Goal: Task Accomplishment & Management: Use online tool/utility

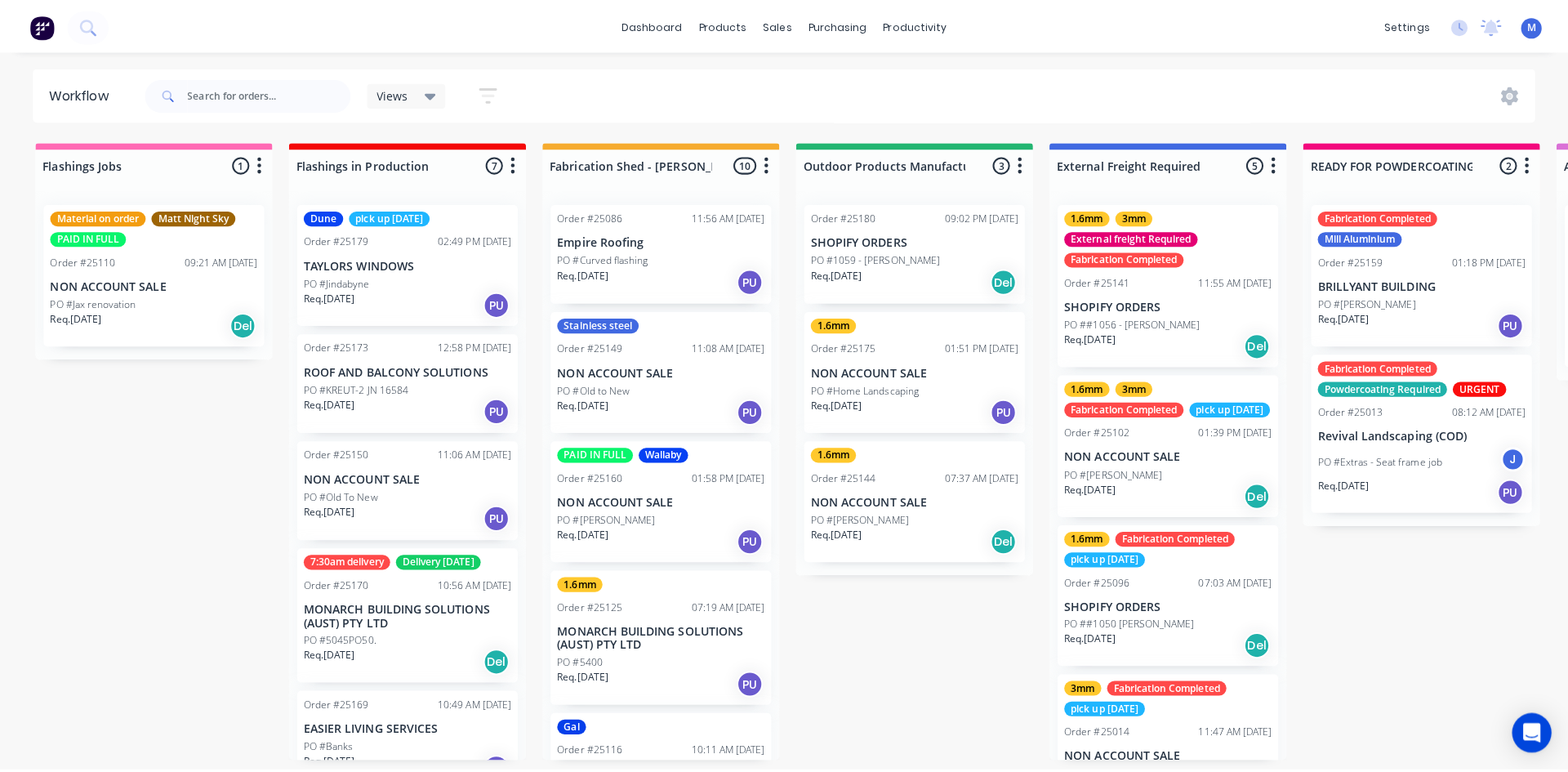
scroll to position [653, 0]
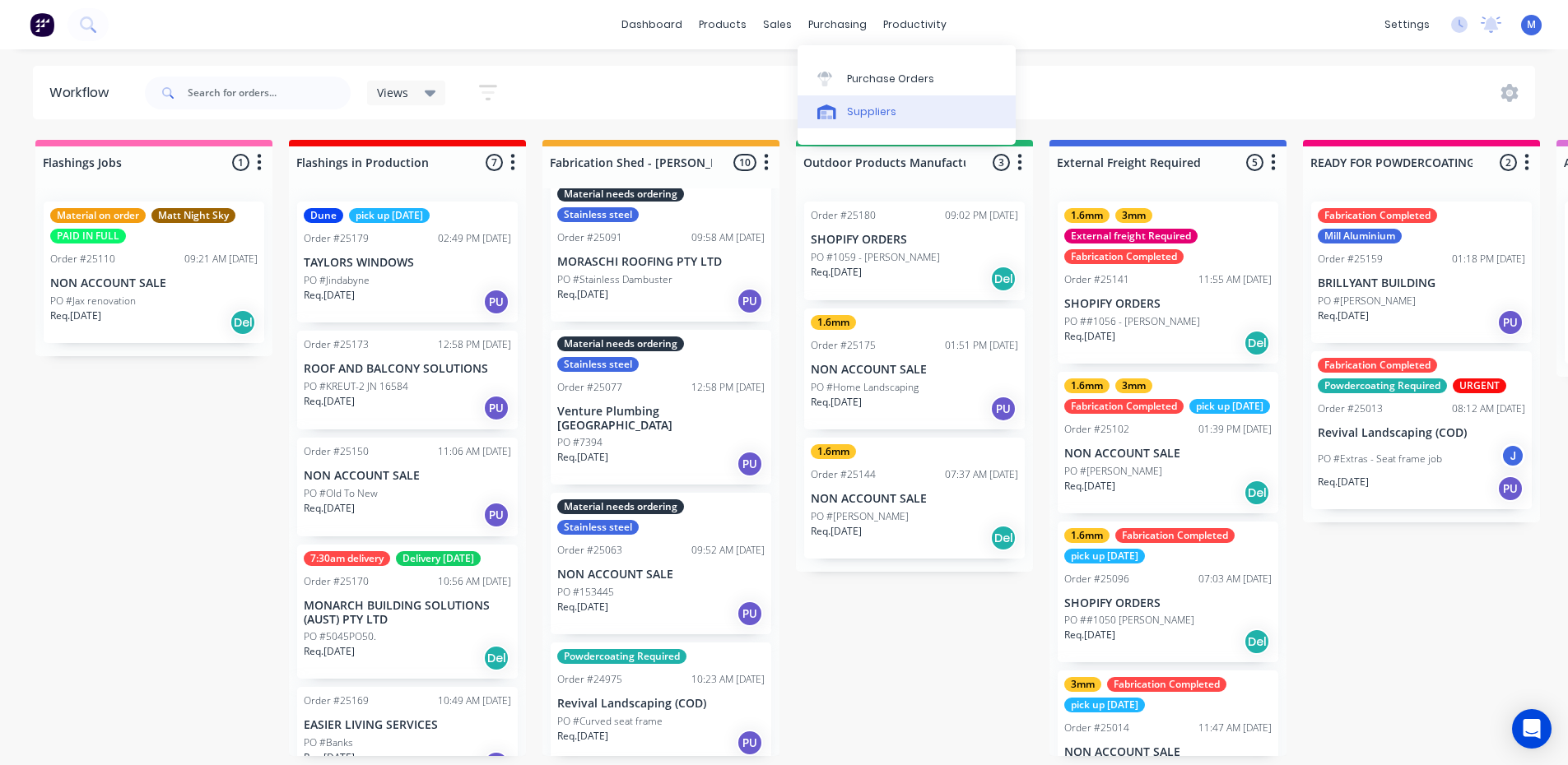
click at [913, 82] on div "Purchase Orders" at bounding box center [890, 79] width 87 height 15
click at [891, 108] on div "Suppliers" at bounding box center [871, 112] width 49 height 15
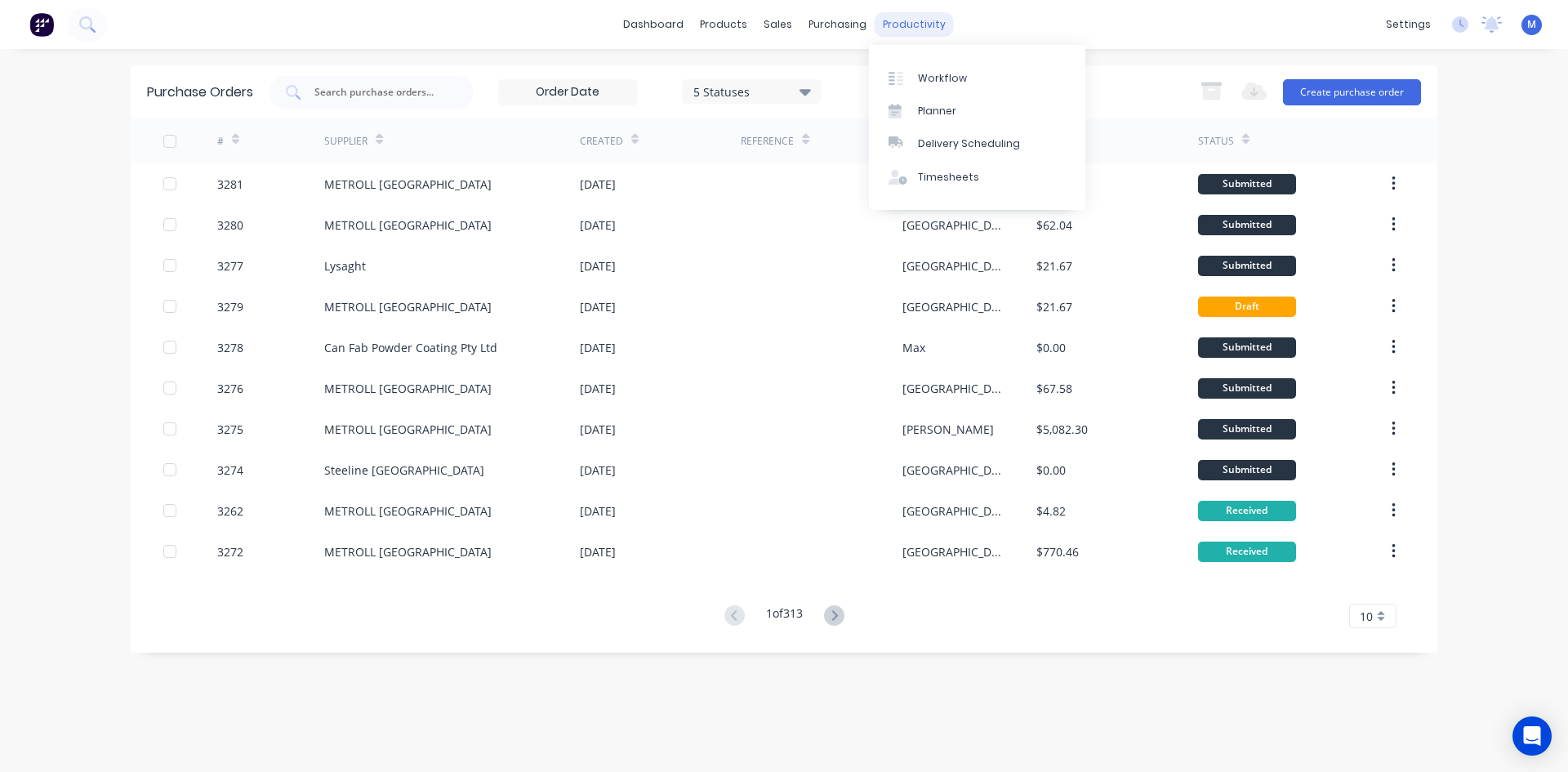
click at [923, 26] on div "productivity" at bounding box center [914, 24] width 79 height 25
click at [858, 116] on div "Suppliers" at bounding box center [871, 111] width 49 height 15
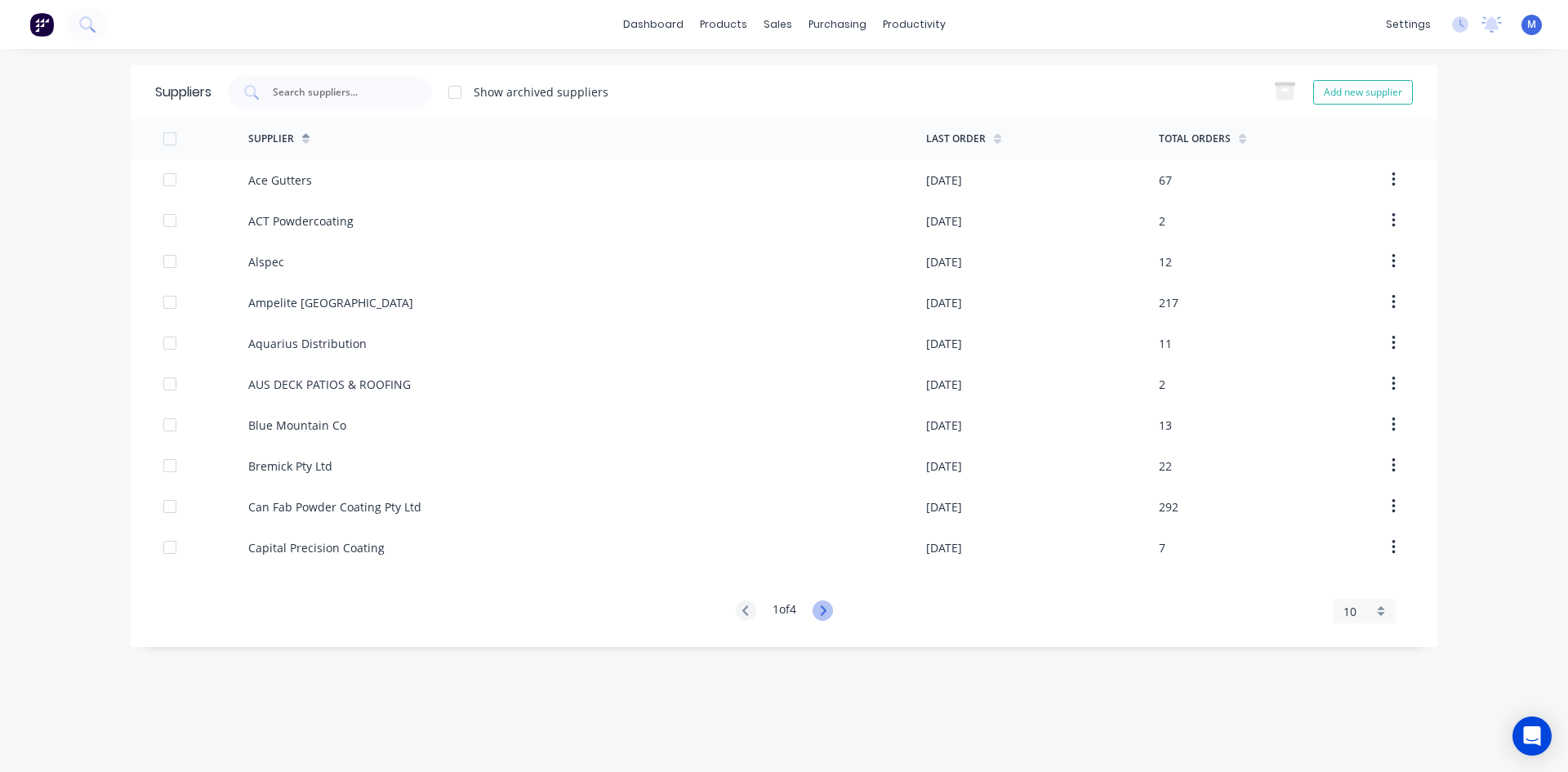
click at [830, 609] on icon at bounding box center [823, 611] width 21 height 21
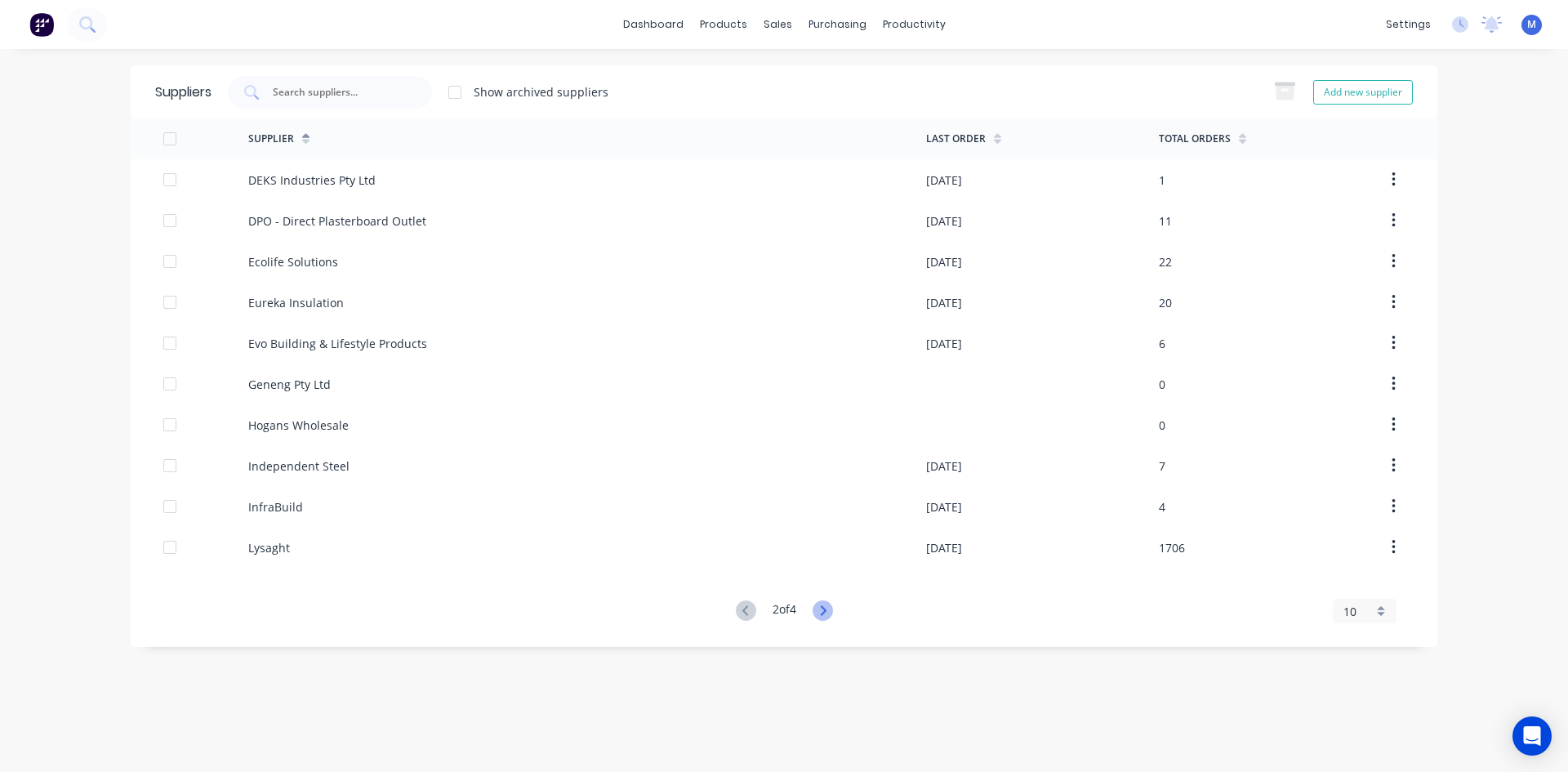
click at [825, 609] on icon at bounding box center [823, 609] width 6 height 9
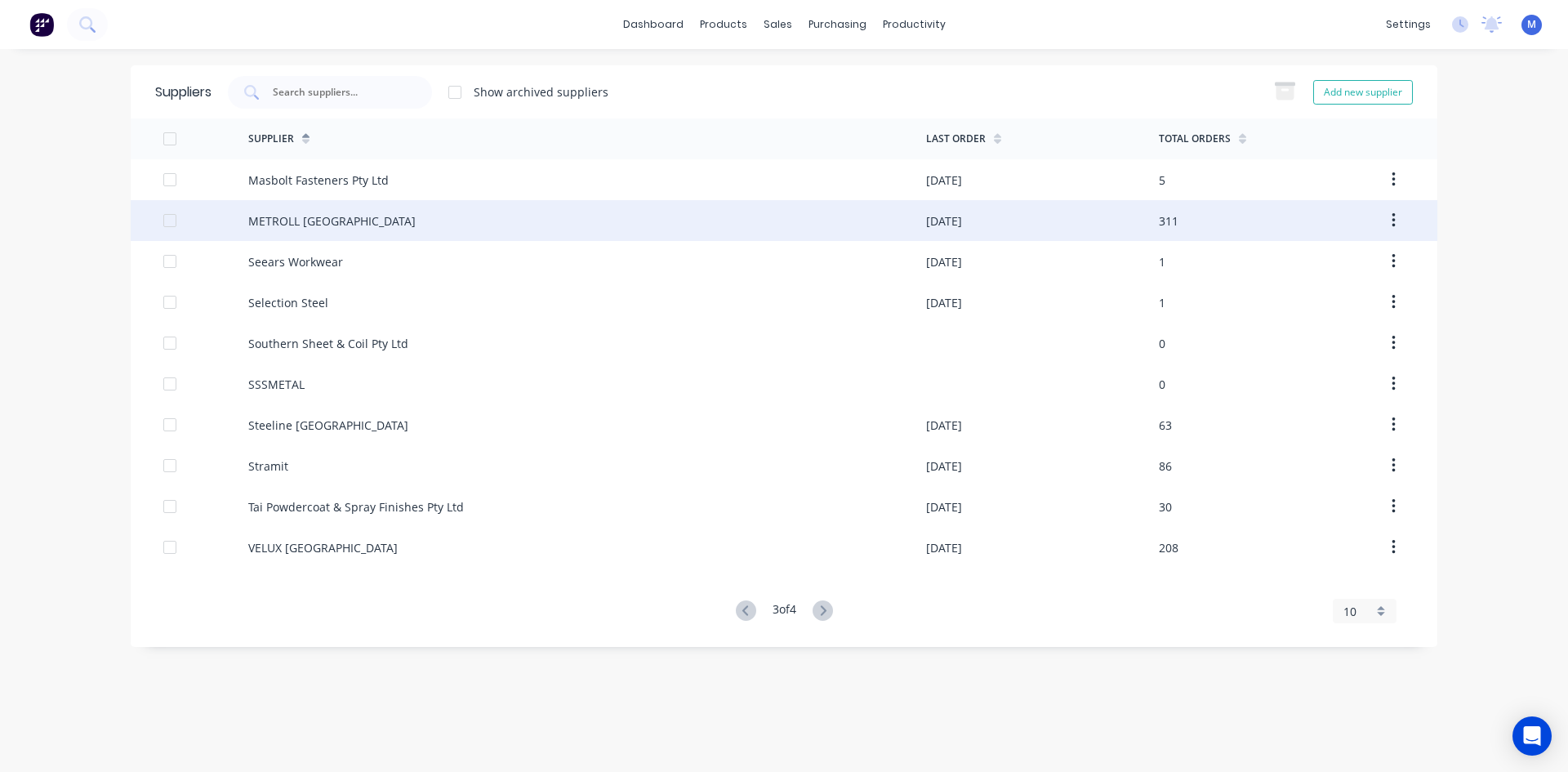
click at [379, 228] on div "METROLL [GEOGRAPHIC_DATA]" at bounding box center [587, 220] width 678 height 41
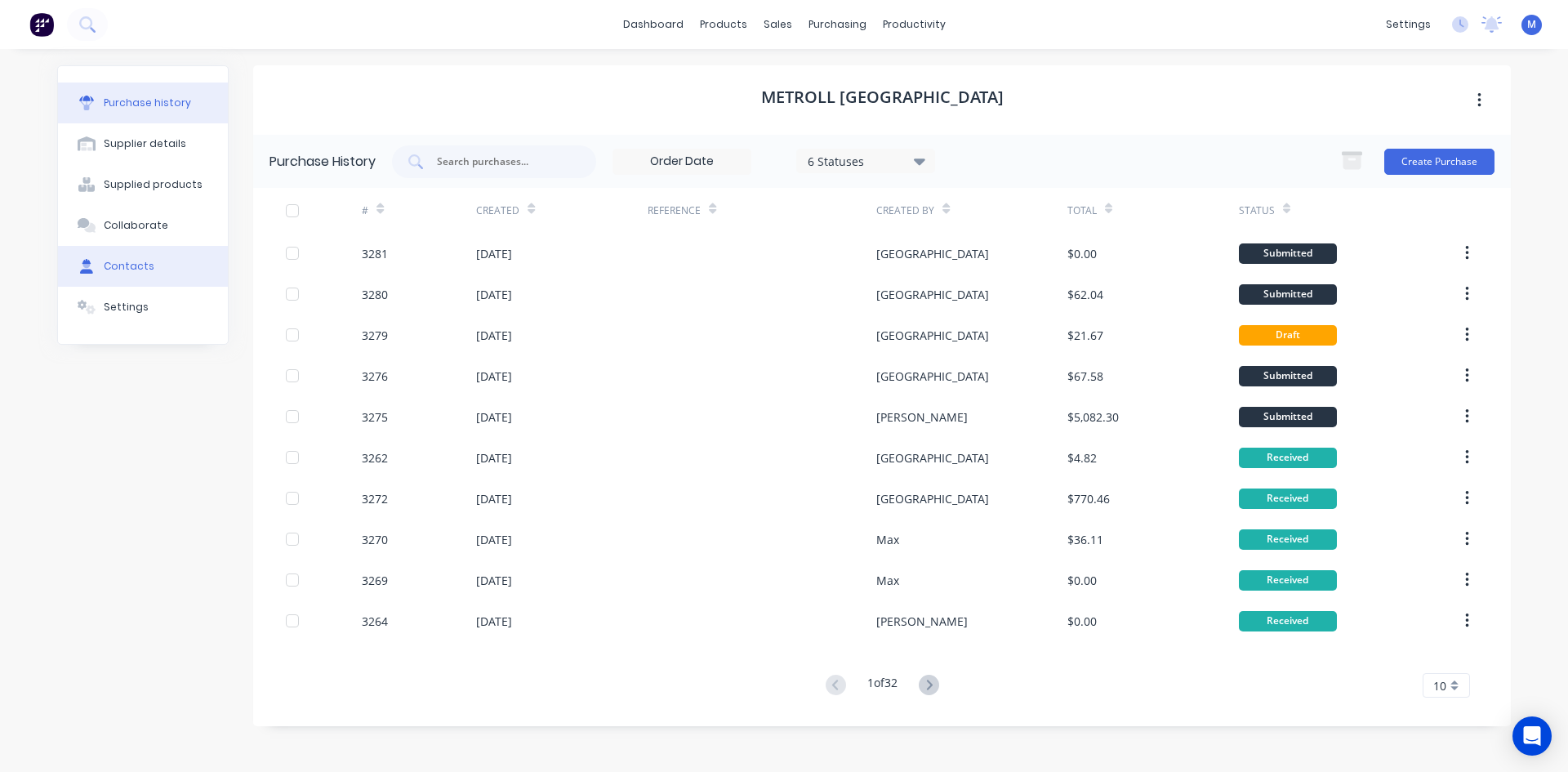
click at [141, 258] on button "Contacts" at bounding box center [143, 267] width 170 height 41
select select "AU"
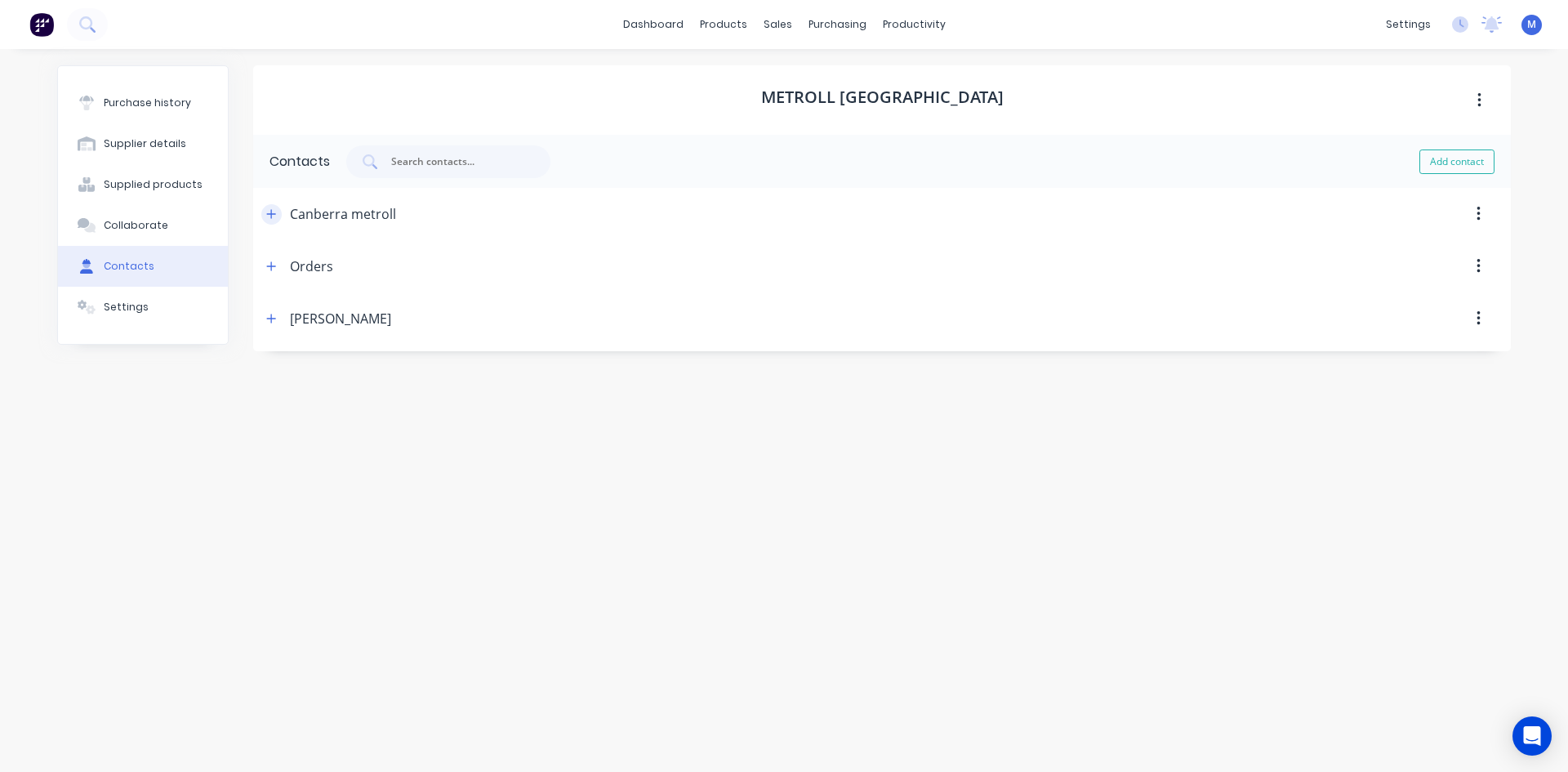
click at [269, 214] on icon "button" at bounding box center [270, 214] width 9 height 11
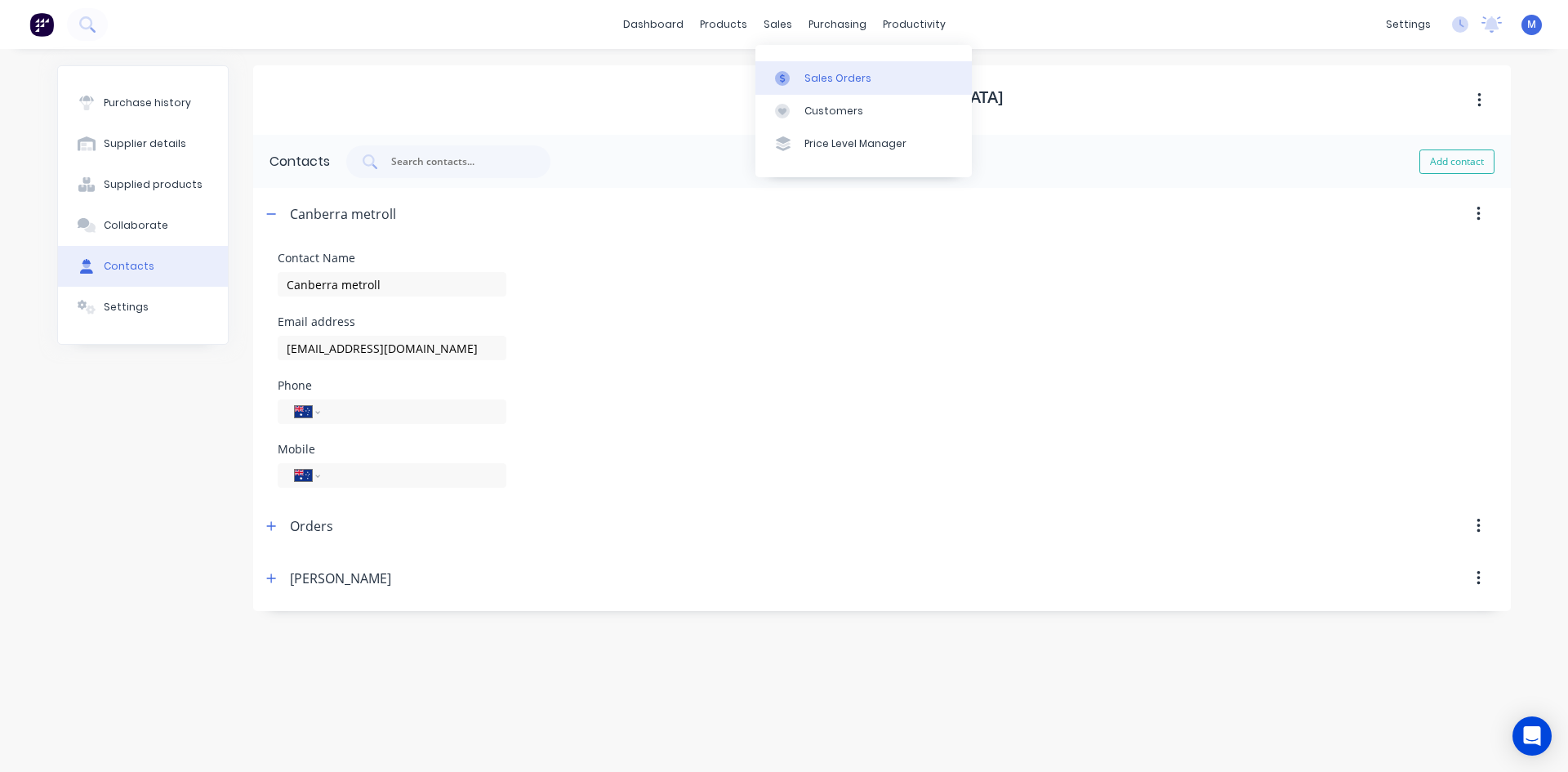
click at [831, 83] on div "Sales Orders" at bounding box center [838, 78] width 67 height 15
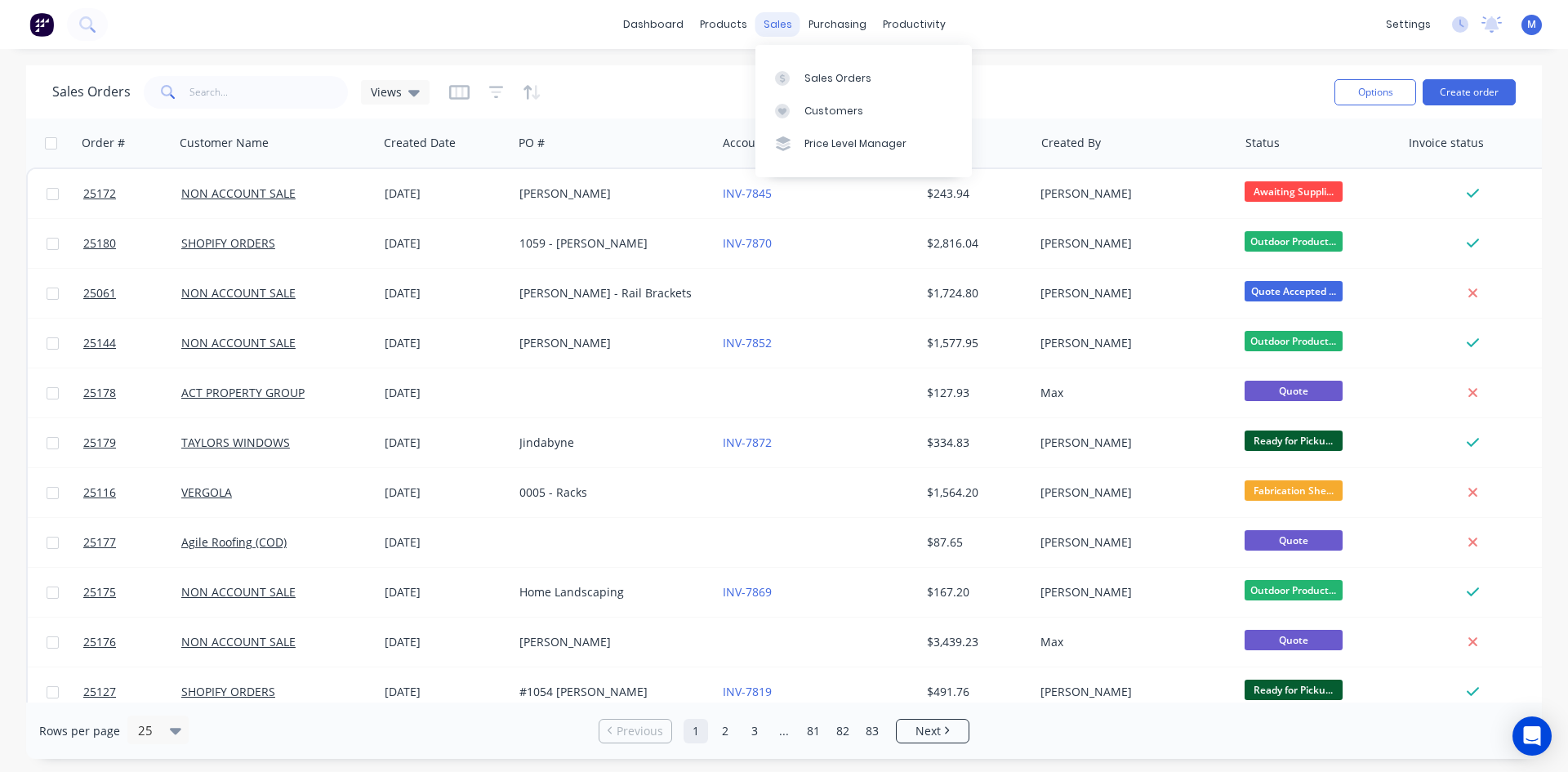
click at [781, 21] on div "sales" at bounding box center [777, 24] width 45 height 25
click at [831, 78] on div "Sales Orders" at bounding box center [838, 78] width 67 height 15
click at [232, 90] on input "text" at bounding box center [269, 93] width 160 height 33
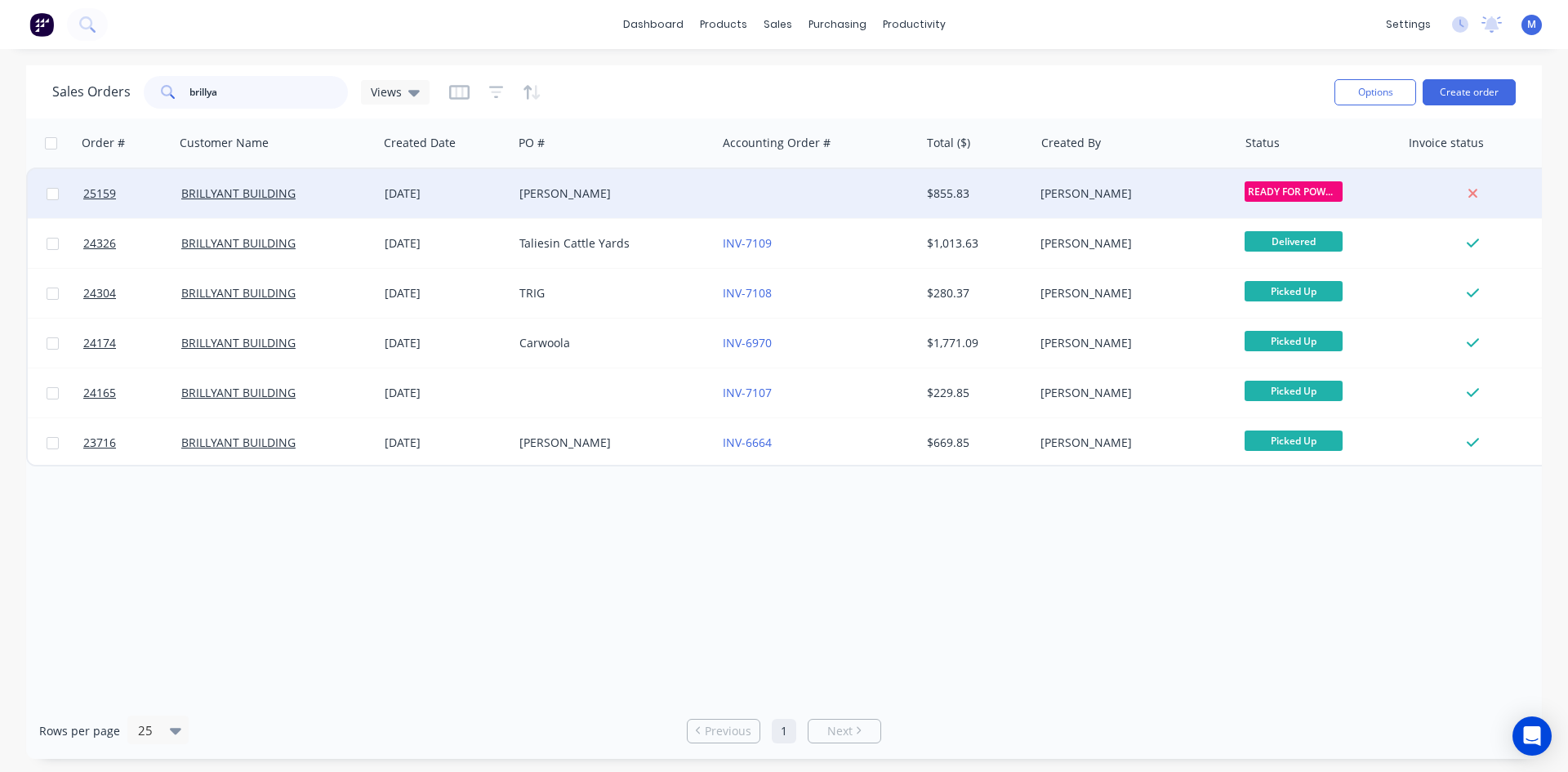
type input "brillya"
click at [656, 190] on div "[PERSON_NAME]" at bounding box center [609, 193] width 181 height 16
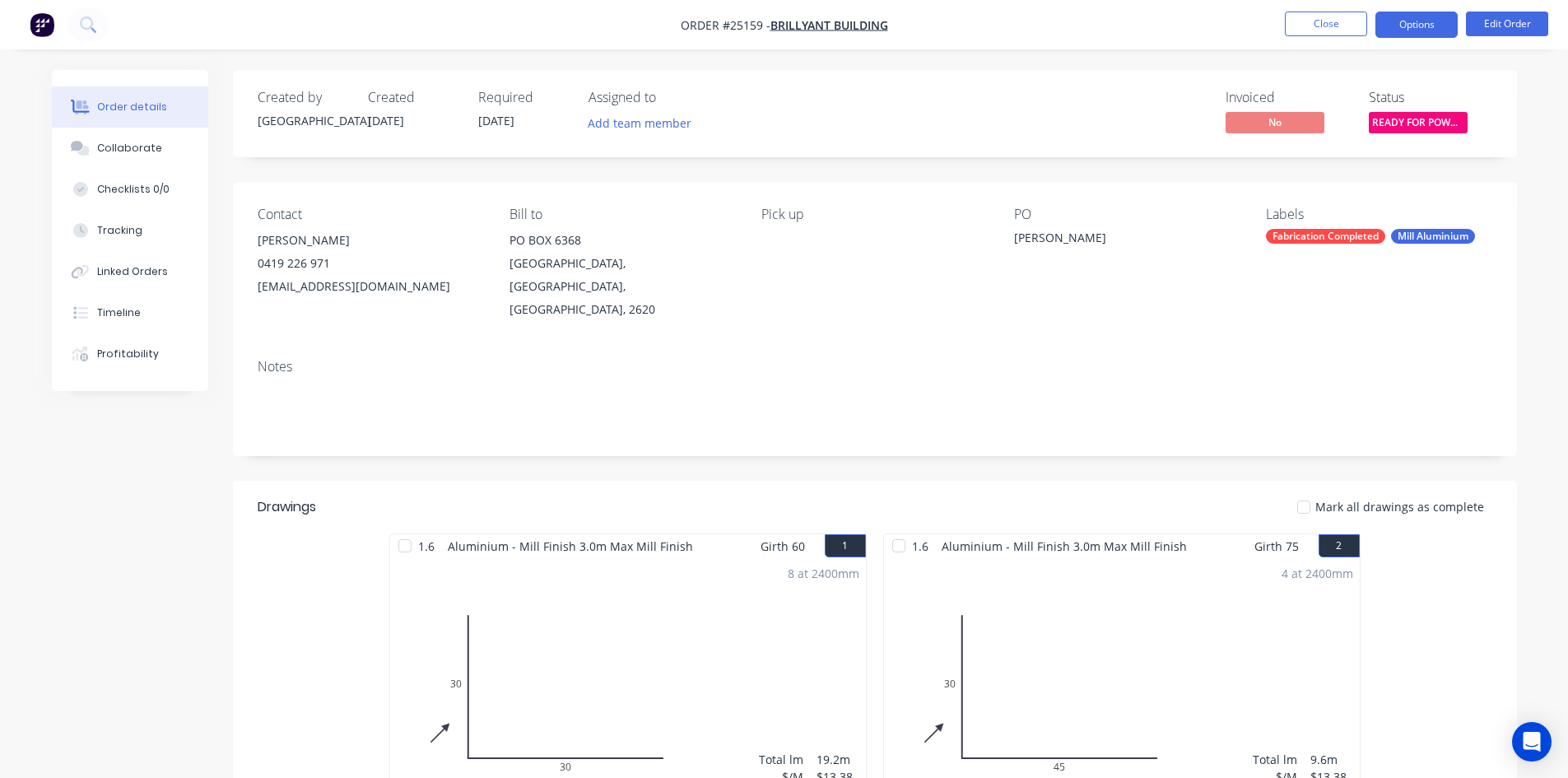
click at [1435, 29] on button "Options" at bounding box center [1417, 24] width 82 height 26
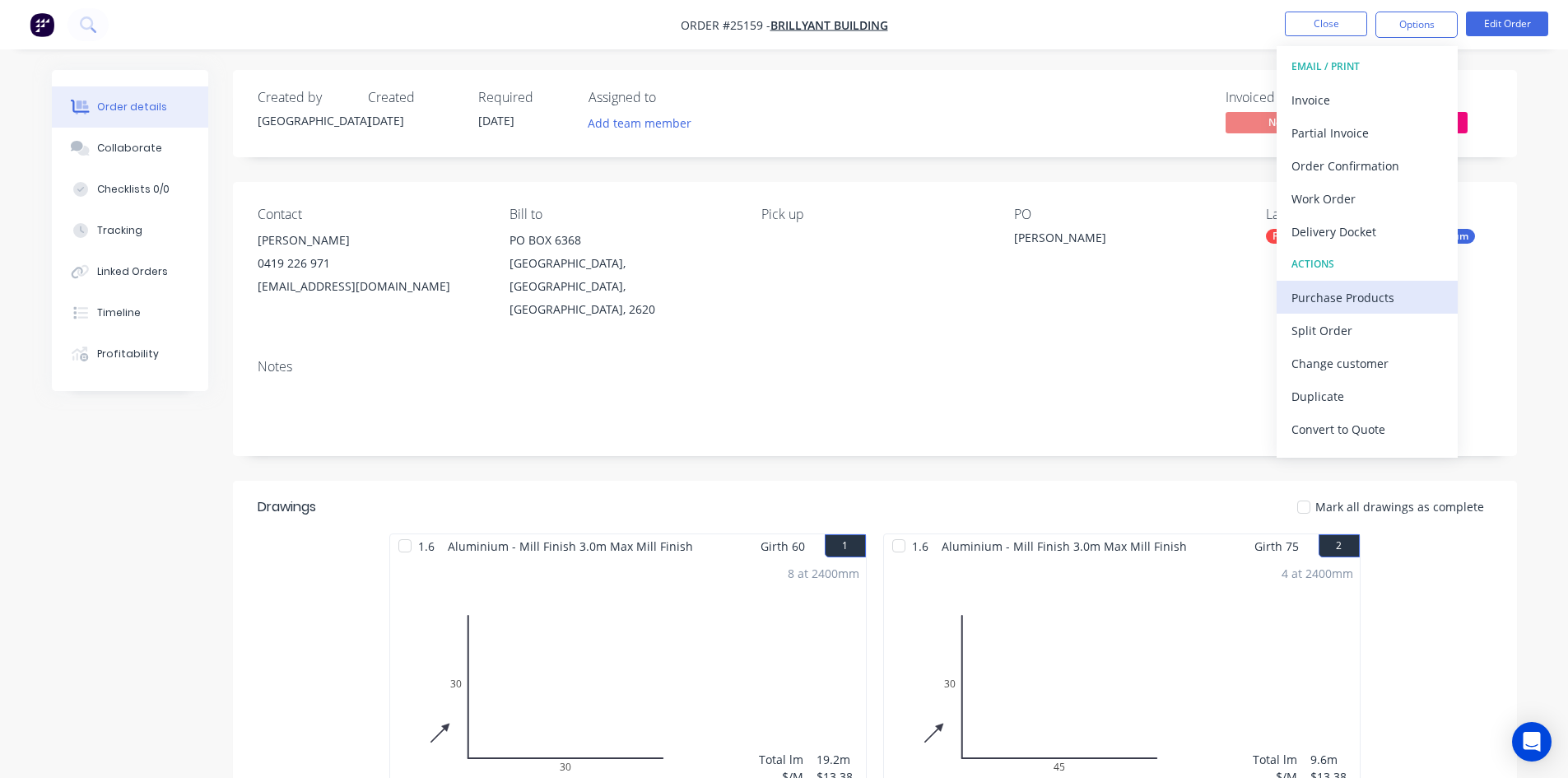
click at [1373, 297] on div "Purchase Products" at bounding box center [1366, 297] width 151 height 24
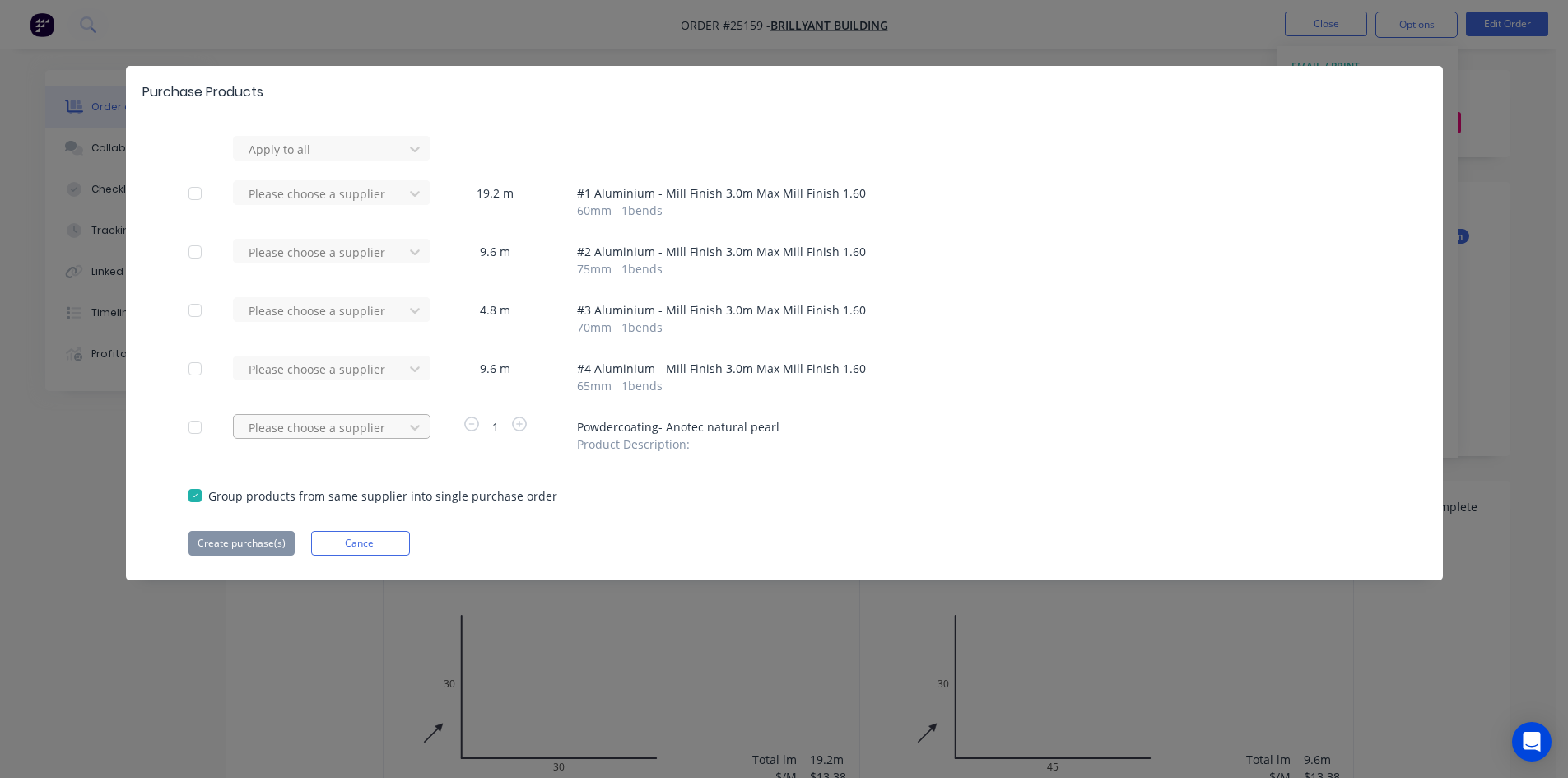
click at [282, 430] on div at bounding box center [321, 428] width 148 height 21
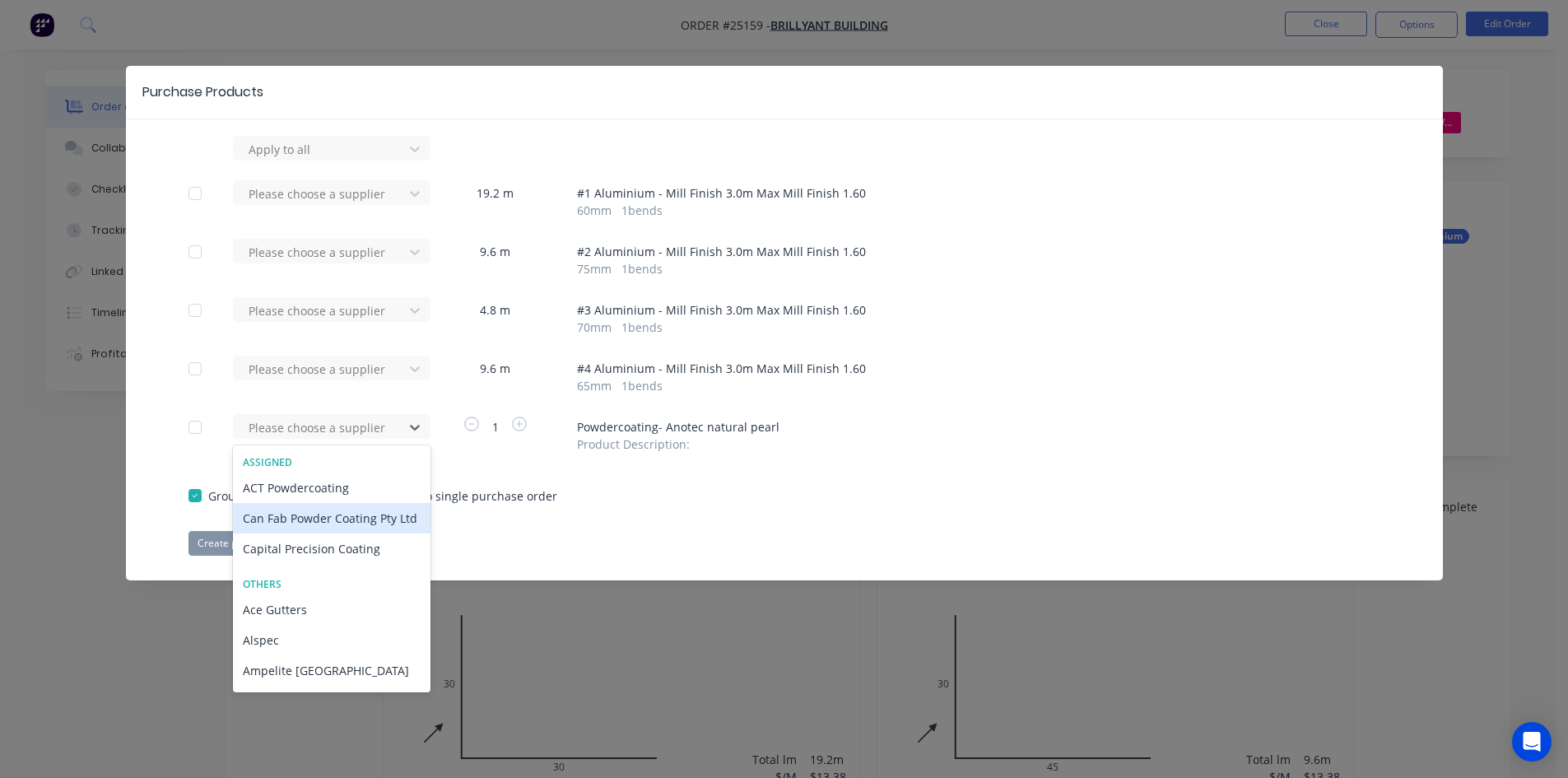
click at [310, 523] on div "Can Fab Powder Coating Pty Ltd" at bounding box center [331, 518] width 197 height 30
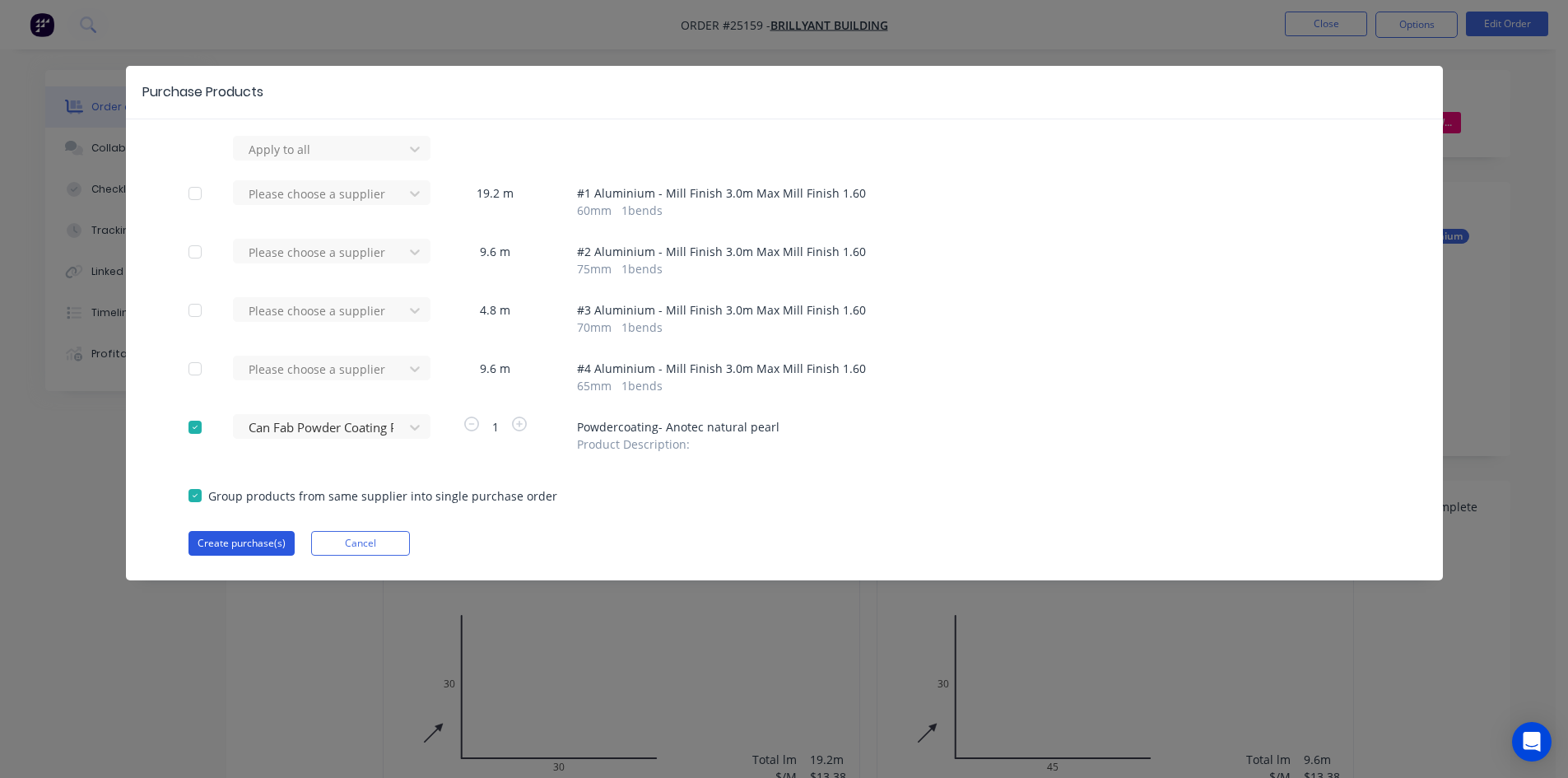
click at [253, 539] on button "Create purchase(s)" at bounding box center [241, 543] width 106 height 25
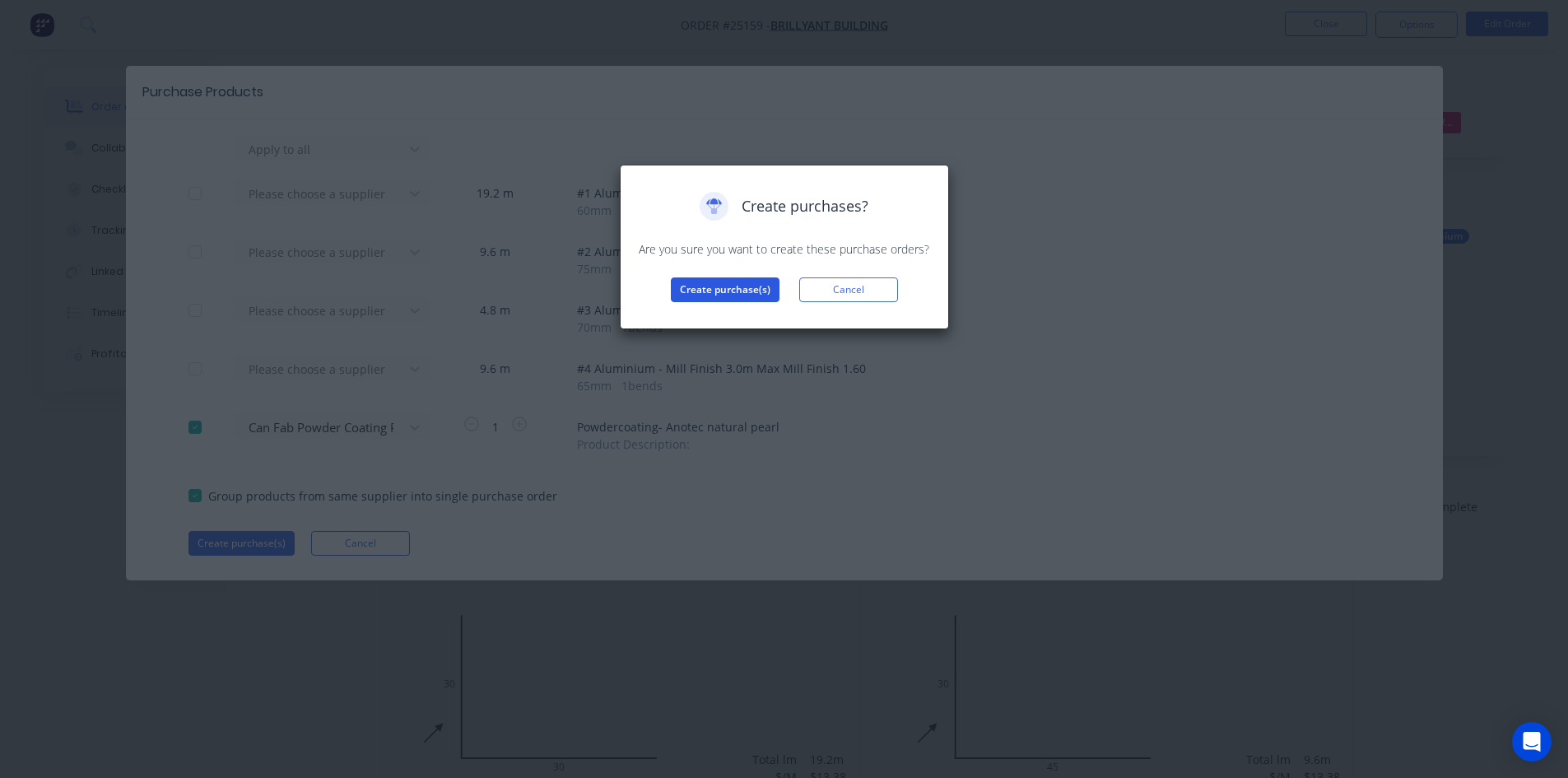
click at [724, 282] on button "Create purchase(s)" at bounding box center [726, 290] width 109 height 25
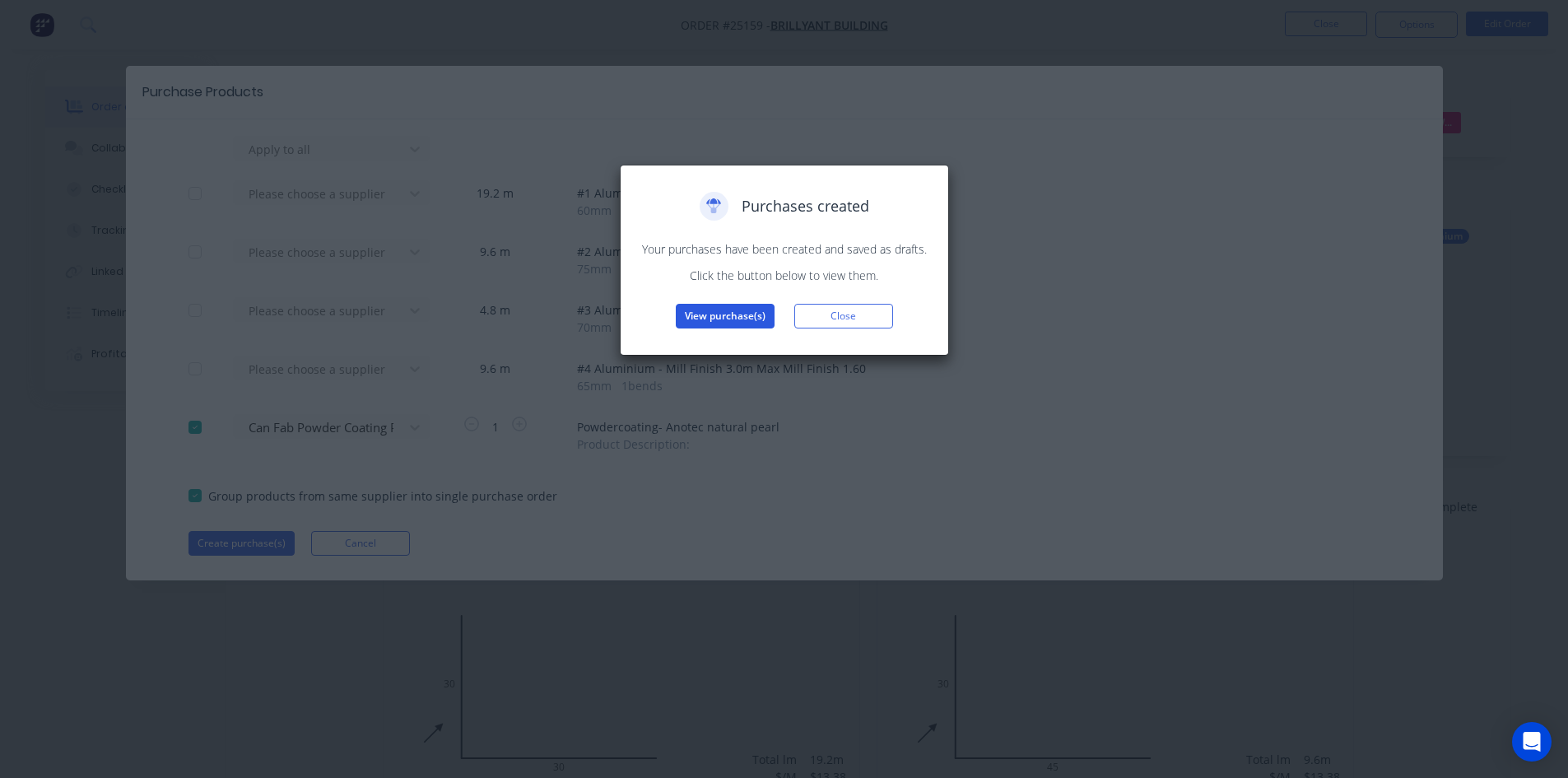
click at [726, 316] on button "View purchase(s)" at bounding box center [725, 316] width 99 height 25
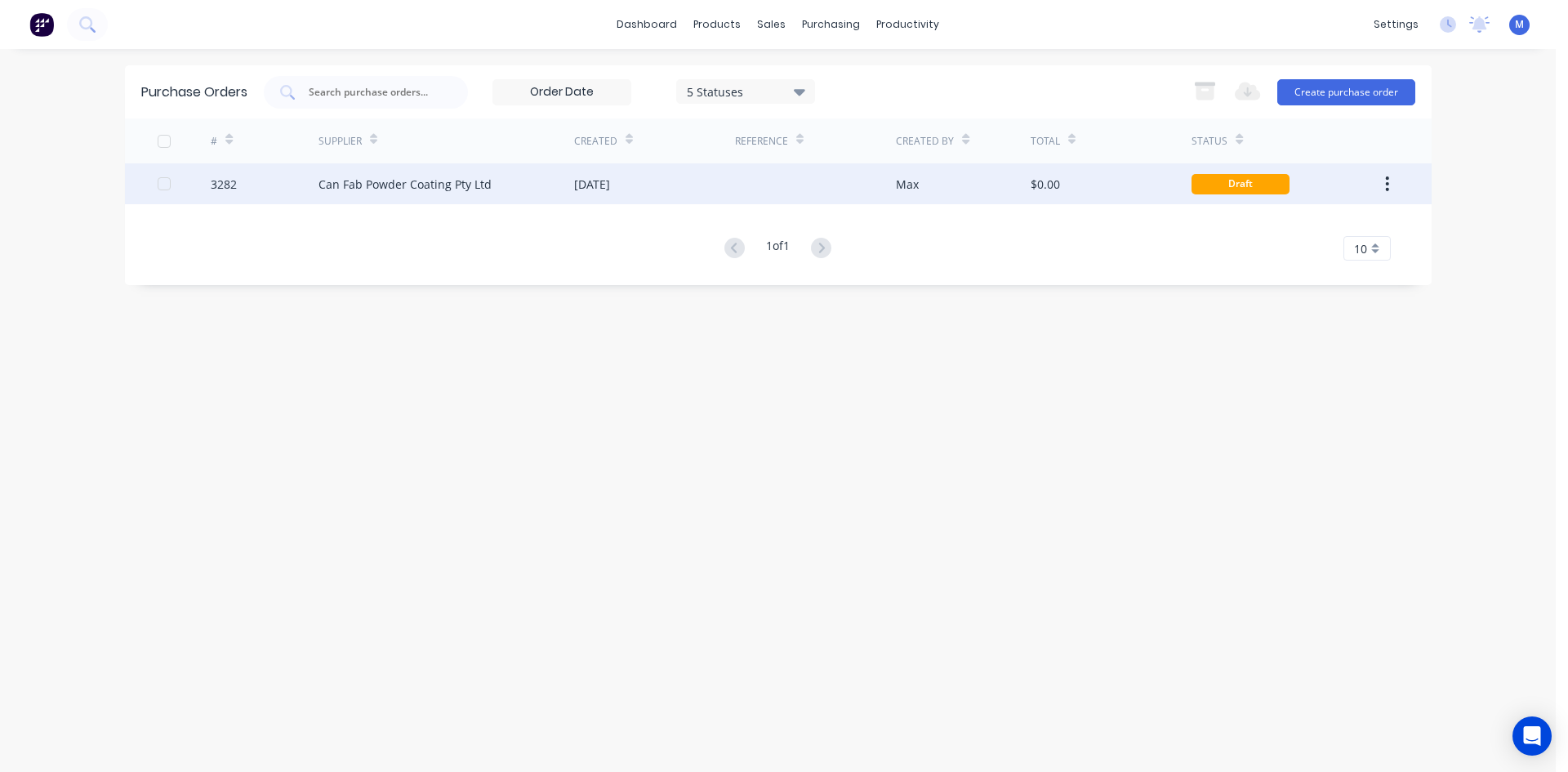
click at [451, 185] on div "Can Fab Powder Coating Pty Ltd" at bounding box center [405, 184] width 173 height 17
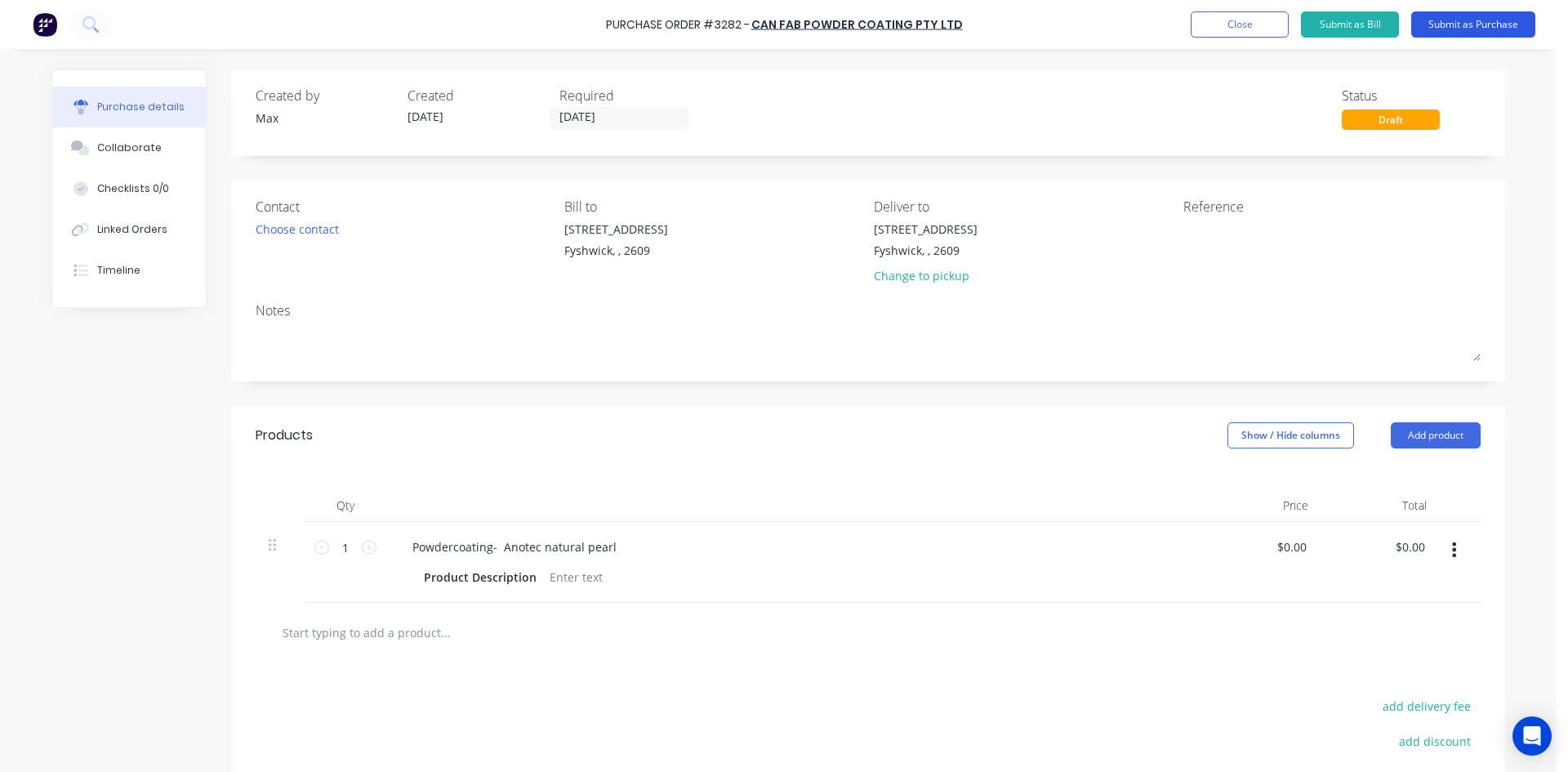
click at [1468, 15] on button "Submit as Purchase" at bounding box center [1473, 24] width 124 height 26
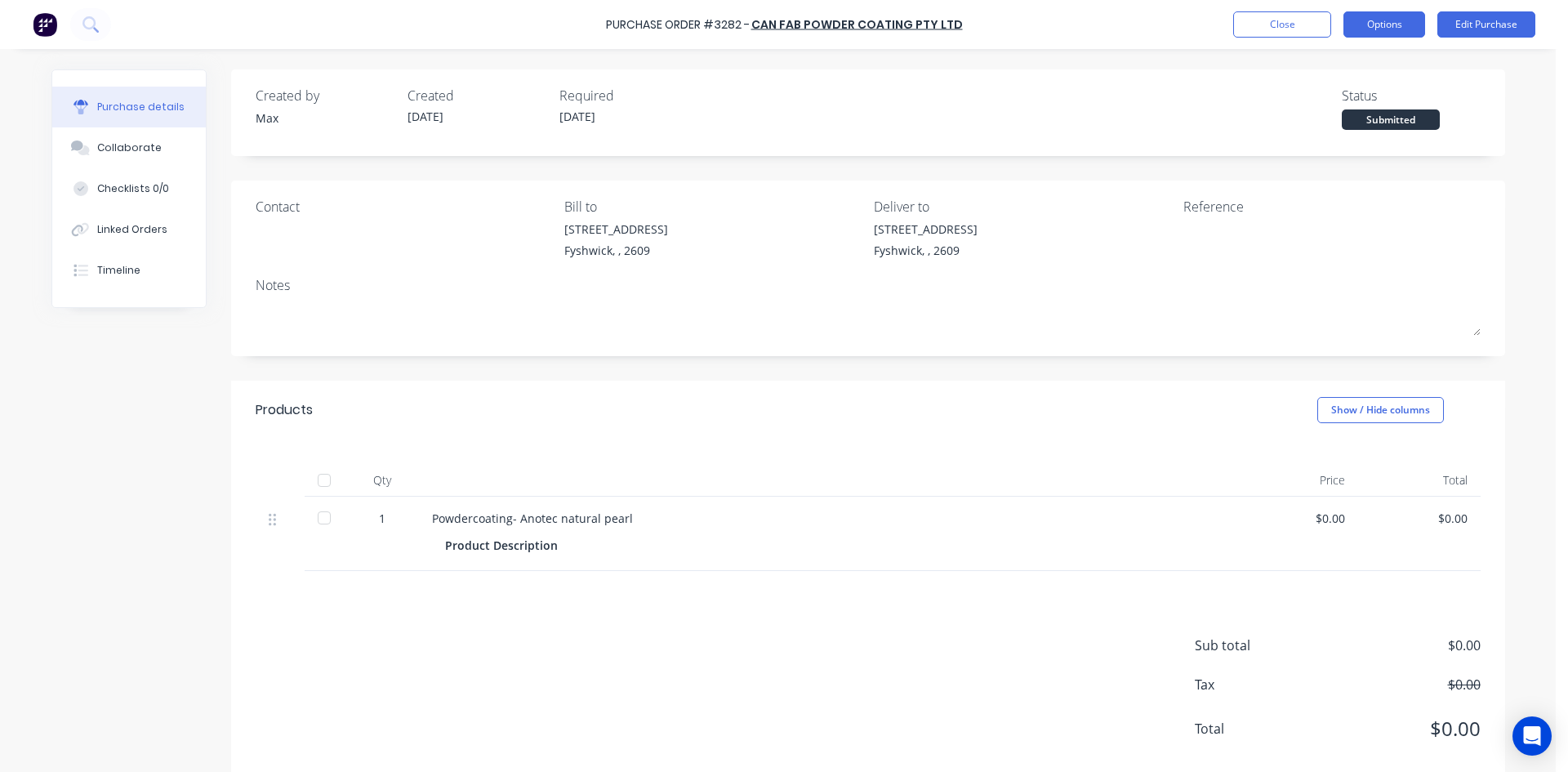
click at [1389, 26] on button "Options" at bounding box center [1384, 24] width 81 height 26
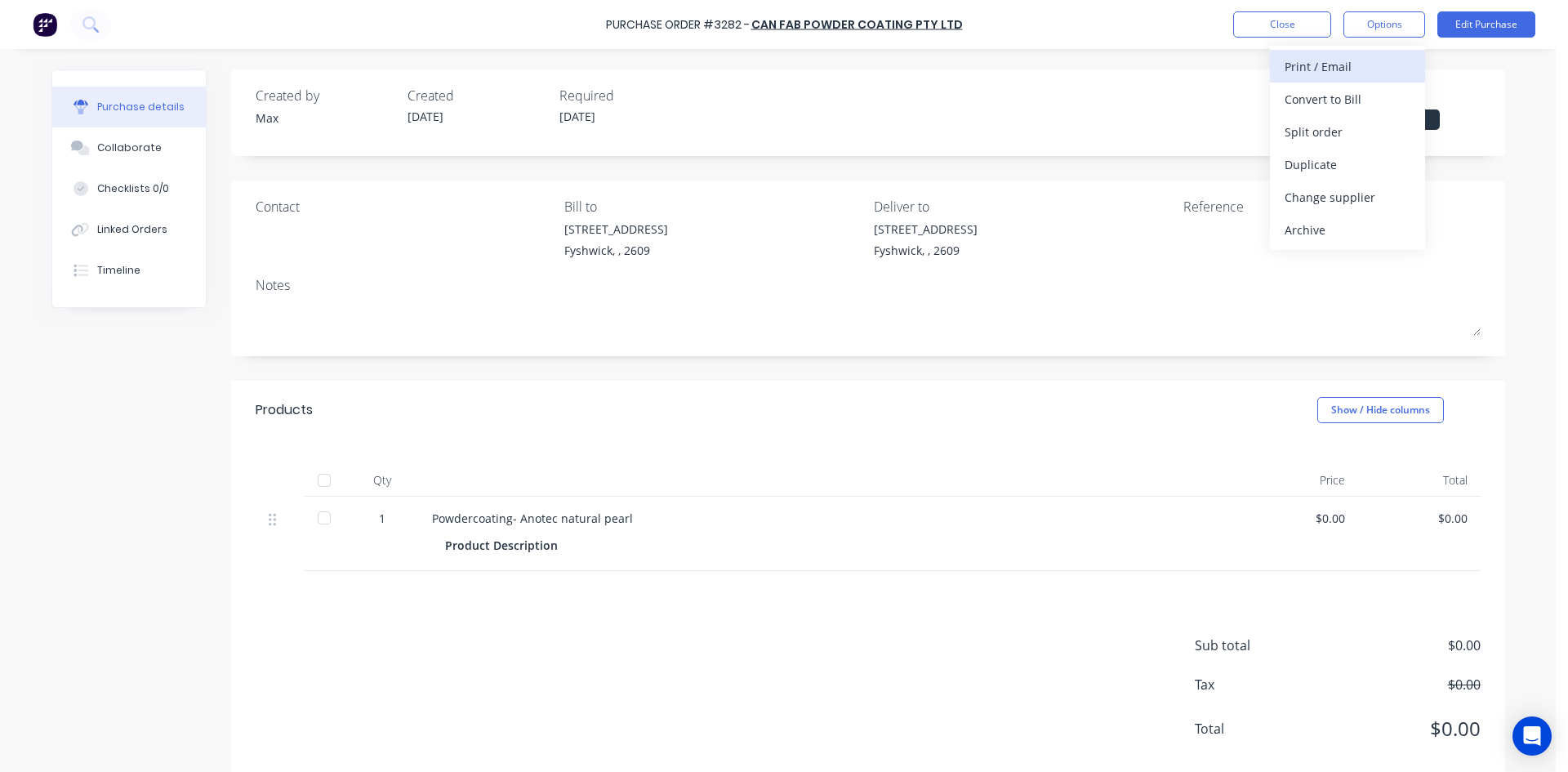
click at [1388, 63] on div "Print / Email" at bounding box center [1347, 67] width 126 height 24
click at [1365, 135] on div "Without pricing" at bounding box center [1347, 132] width 126 height 24
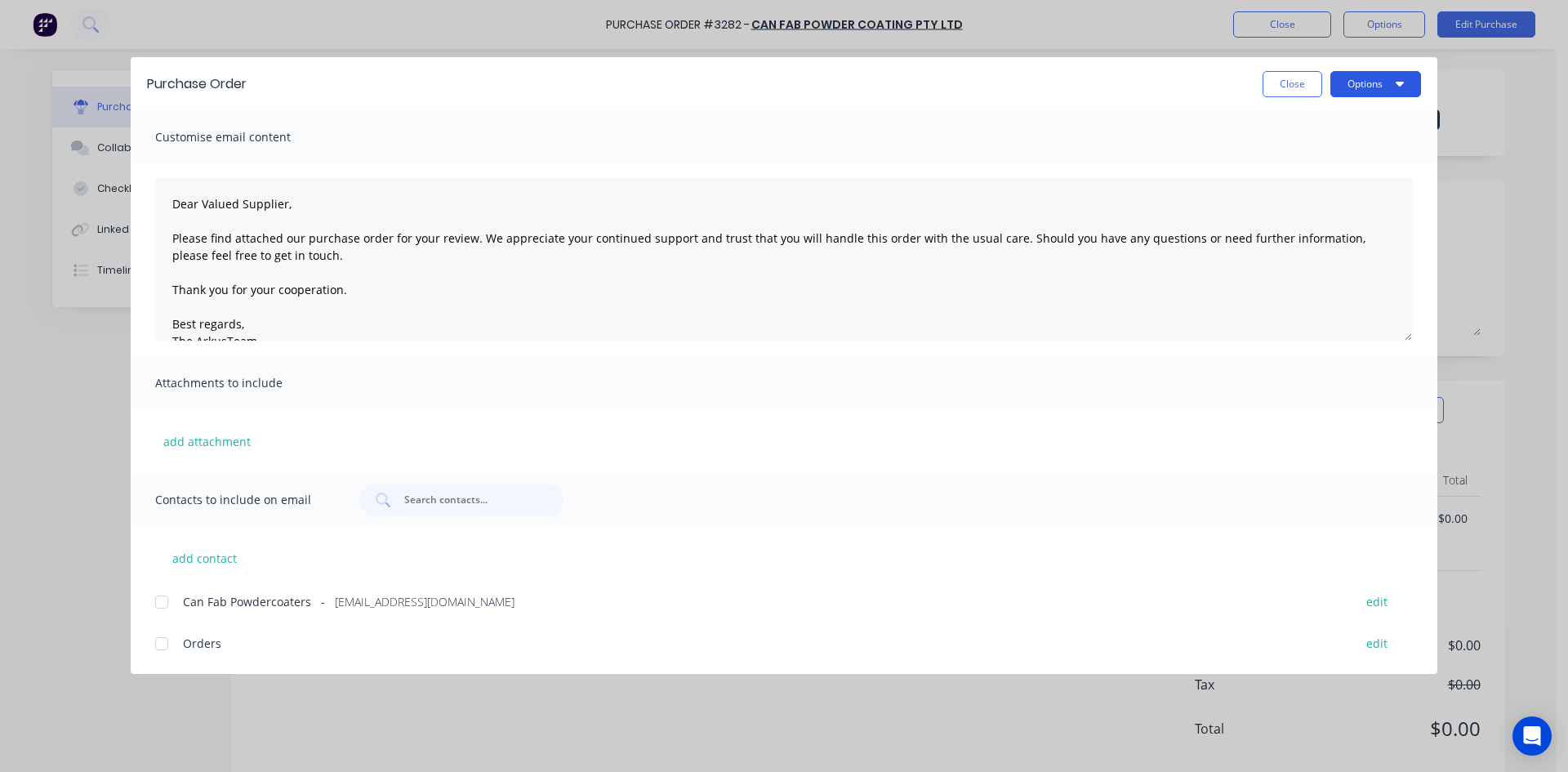
click at [1374, 91] on button "Options" at bounding box center [1376, 84] width 91 height 26
click at [1366, 160] on div "Print" at bounding box center [1343, 158] width 126 height 24
click at [1279, 87] on button "Close" at bounding box center [1292, 84] width 59 height 26
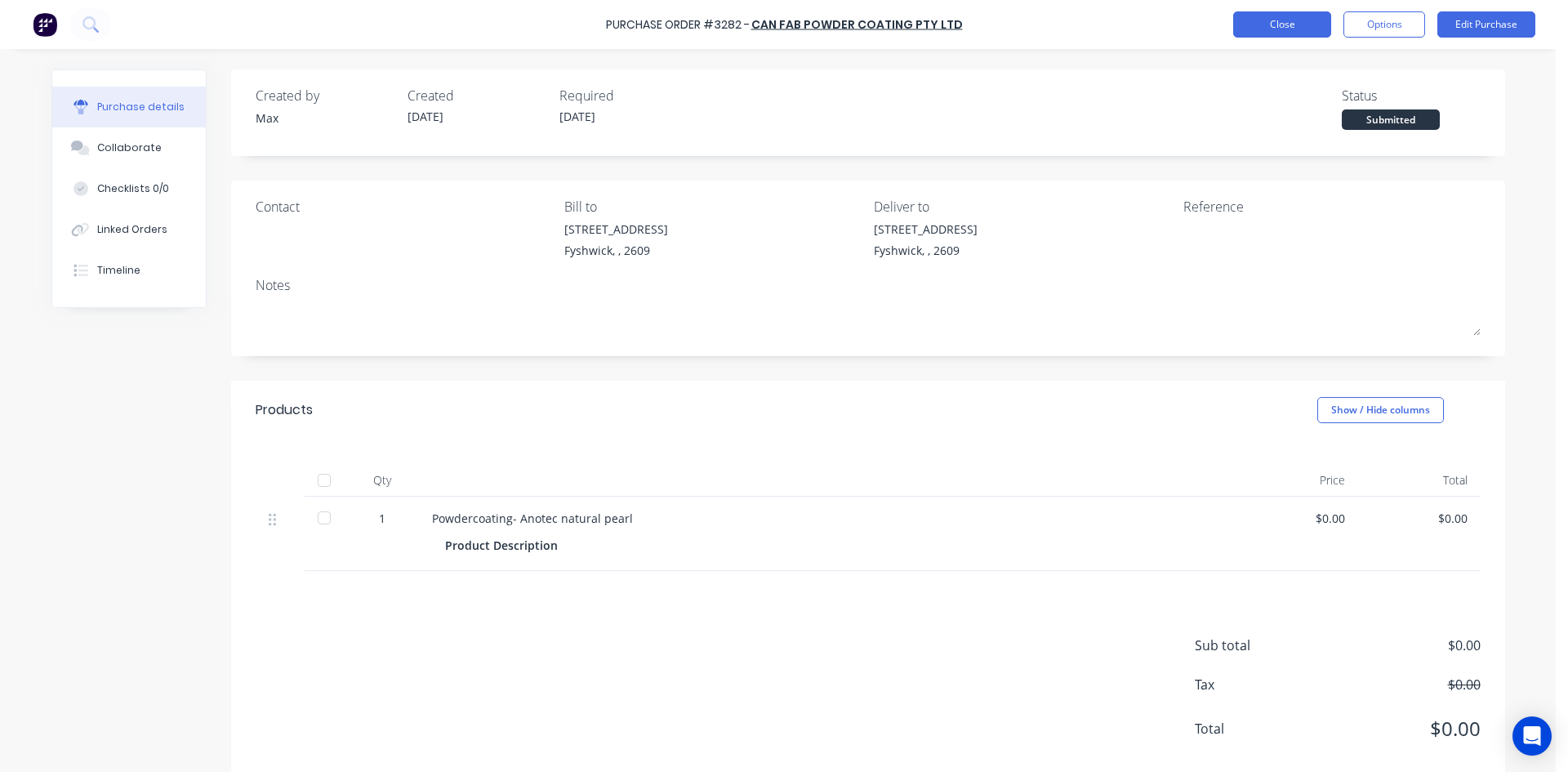
click at [1294, 21] on button "Close" at bounding box center [1282, 24] width 98 height 26
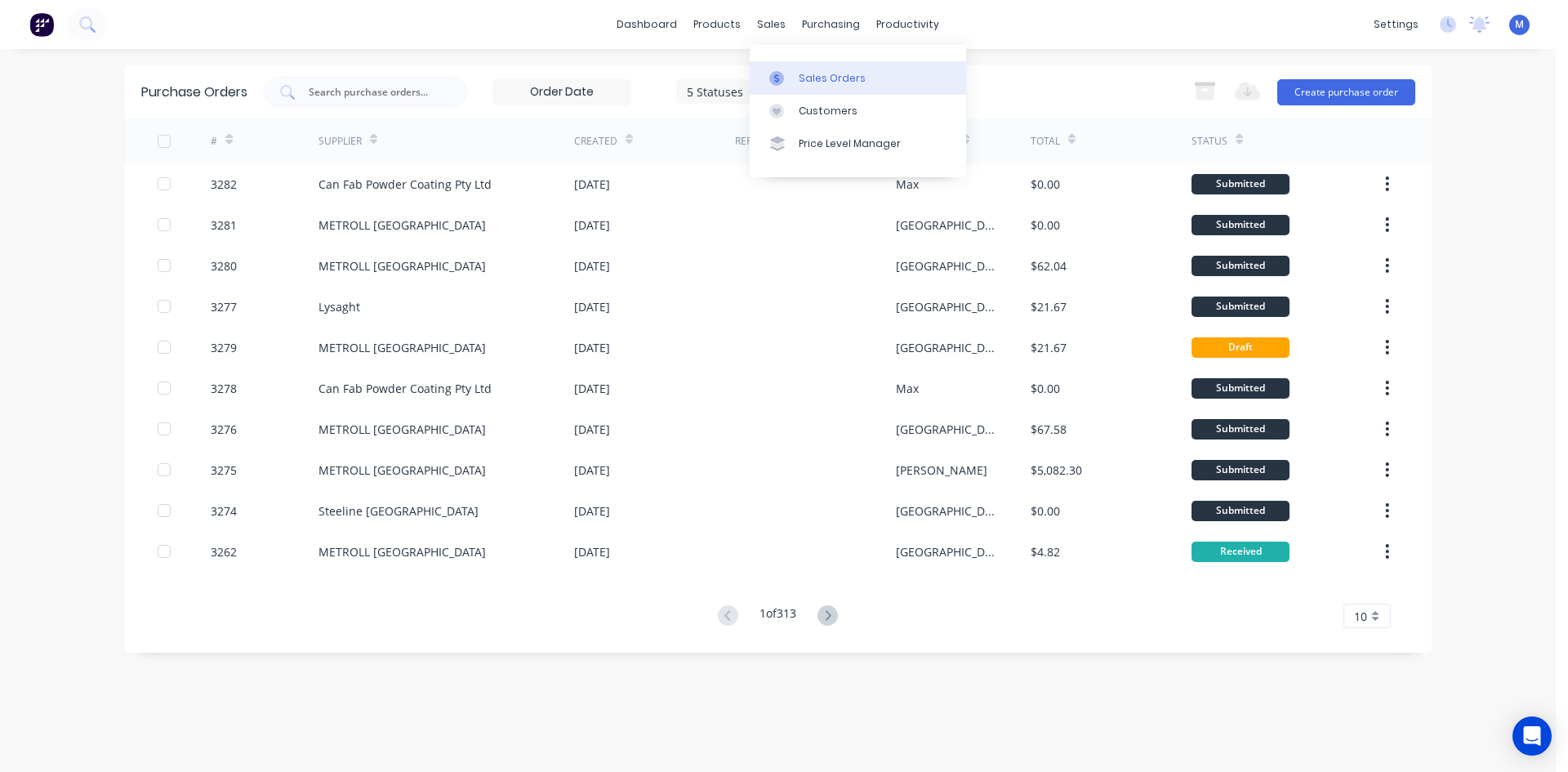
click at [833, 72] on div "Sales Orders" at bounding box center [832, 78] width 67 height 15
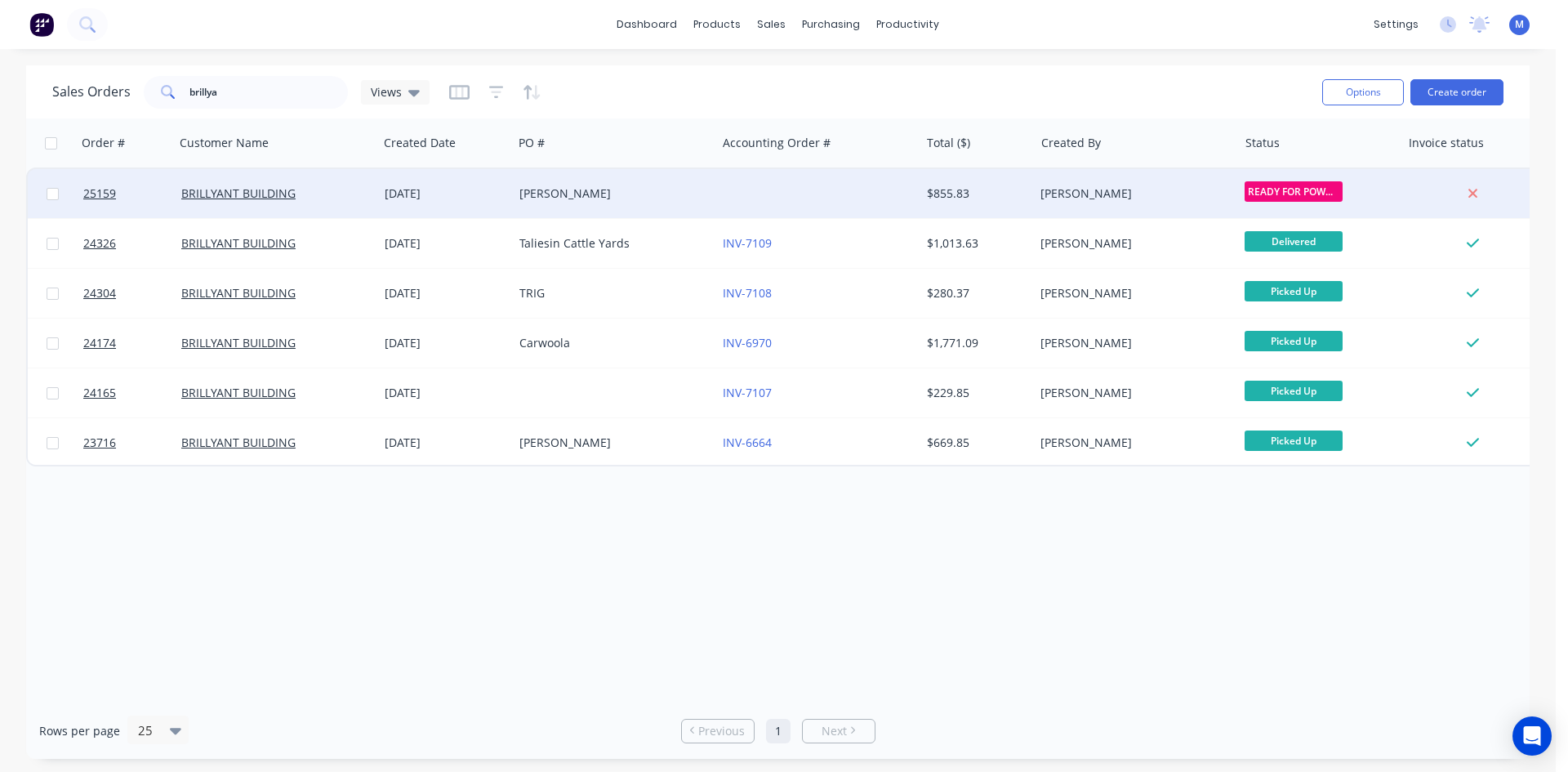
click at [619, 196] on div "[PERSON_NAME]" at bounding box center [609, 193] width 181 height 16
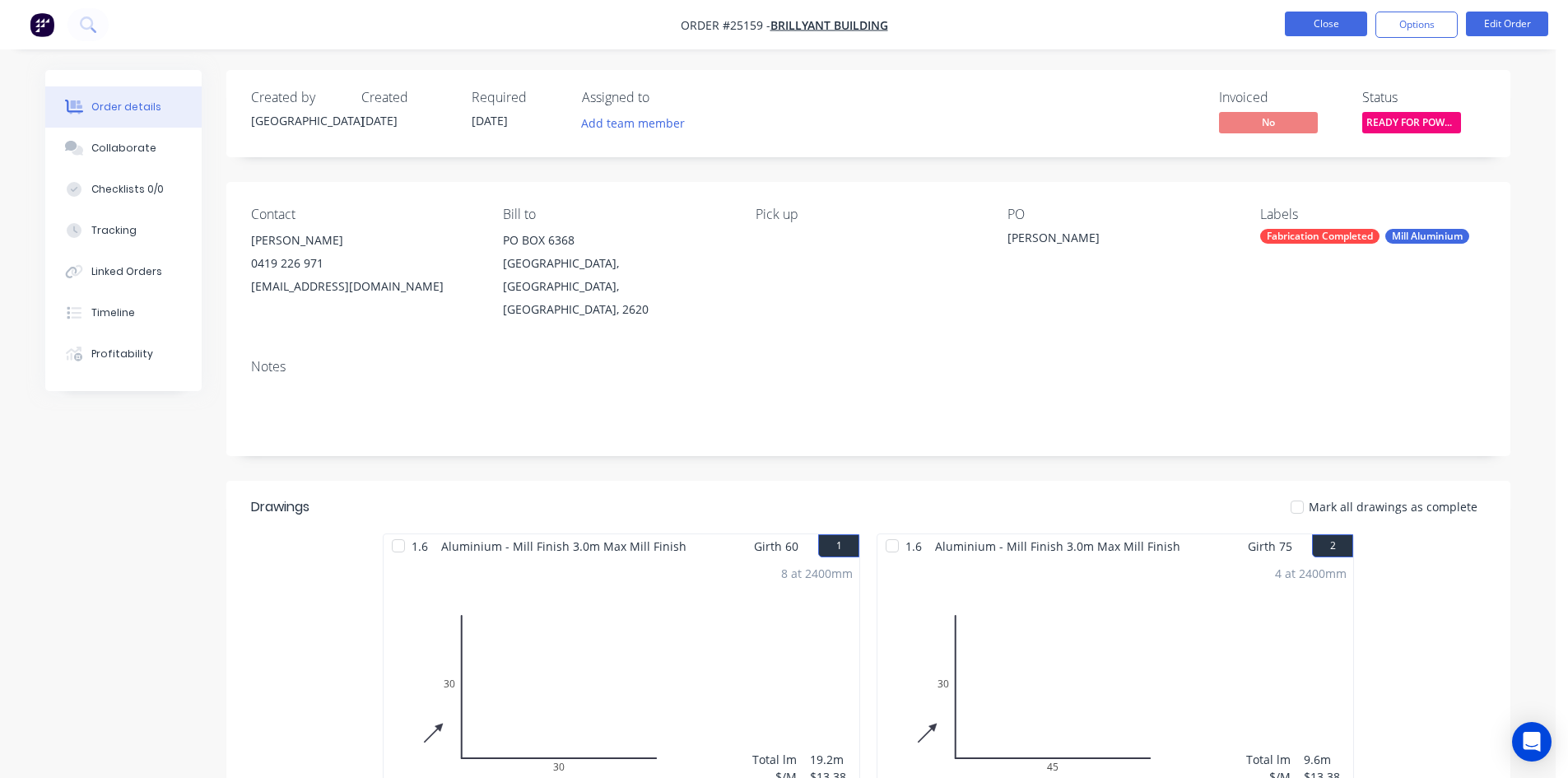
click at [1325, 21] on button "Close" at bounding box center [1326, 23] width 82 height 25
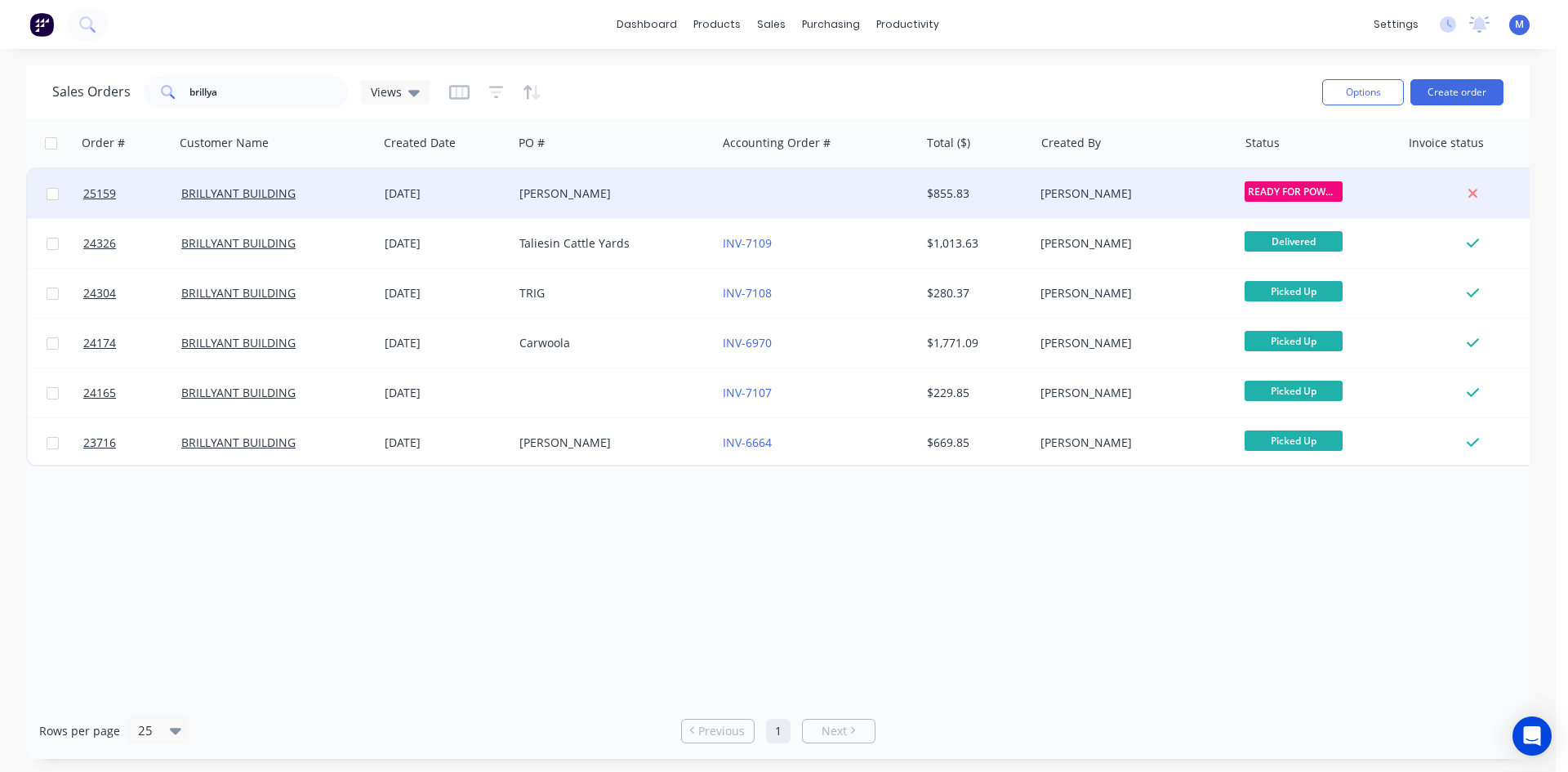
click at [1296, 187] on span "READY FOR POWDE..." at bounding box center [1294, 191] width 98 height 21
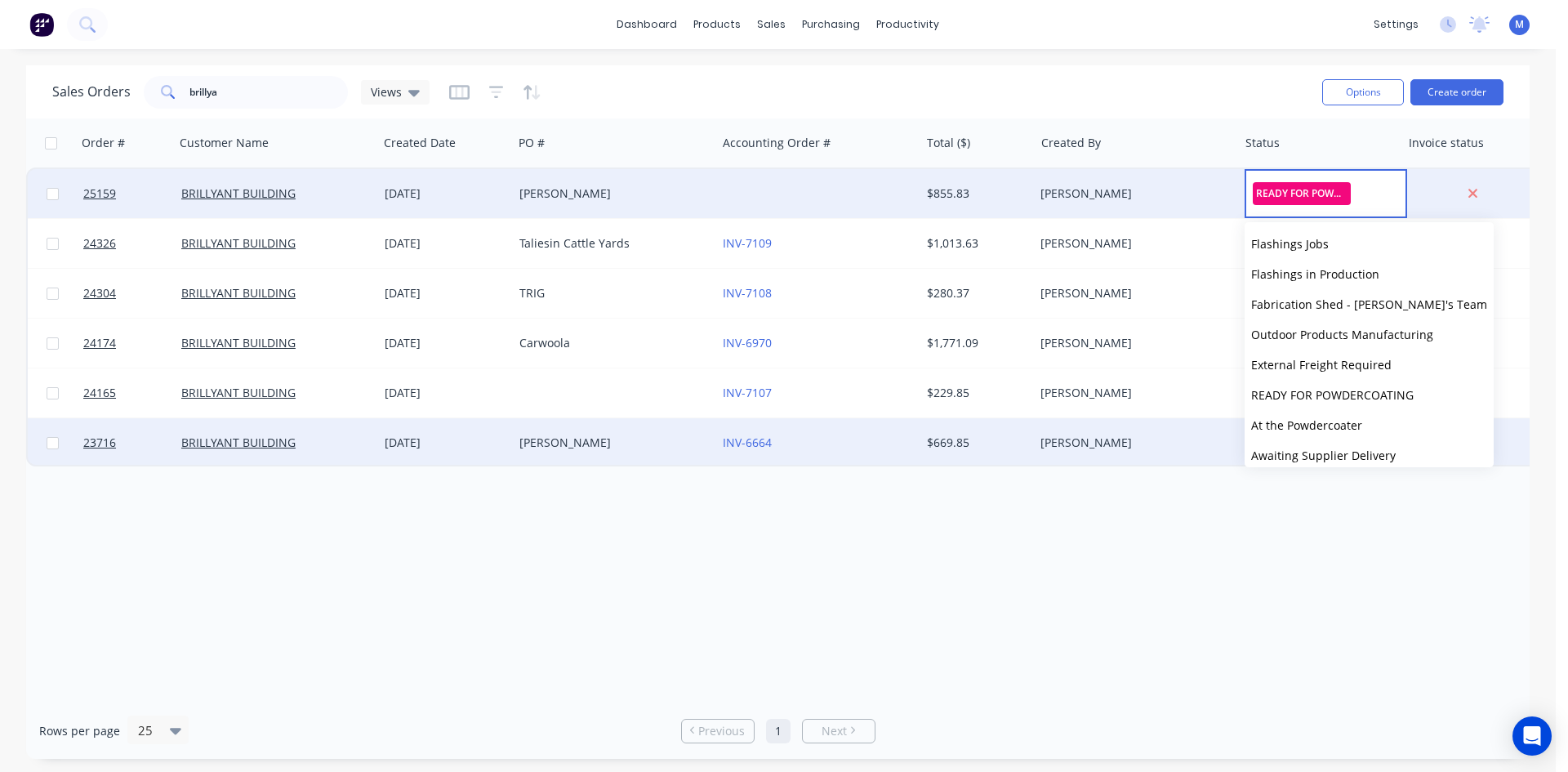
click at [1330, 424] on span "At the Powdercoater" at bounding box center [1306, 425] width 111 height 15
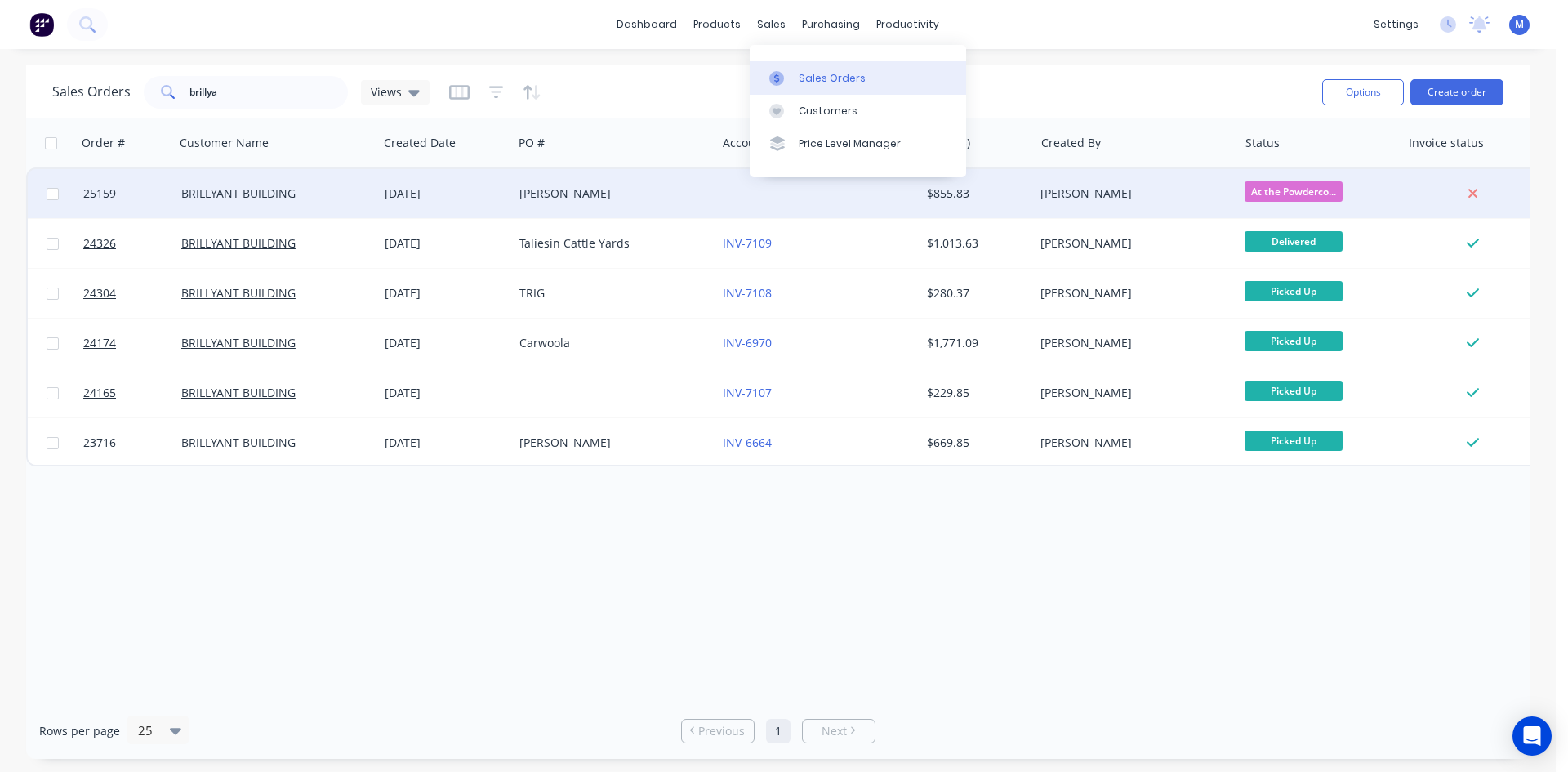
click at [811, 69] on link "Sales Orders" at bounding box center [858, 77] width 216 height 33
click at [855, 83] on div "Sales Orders" at bounding box center [832, 78] width 67 height 15
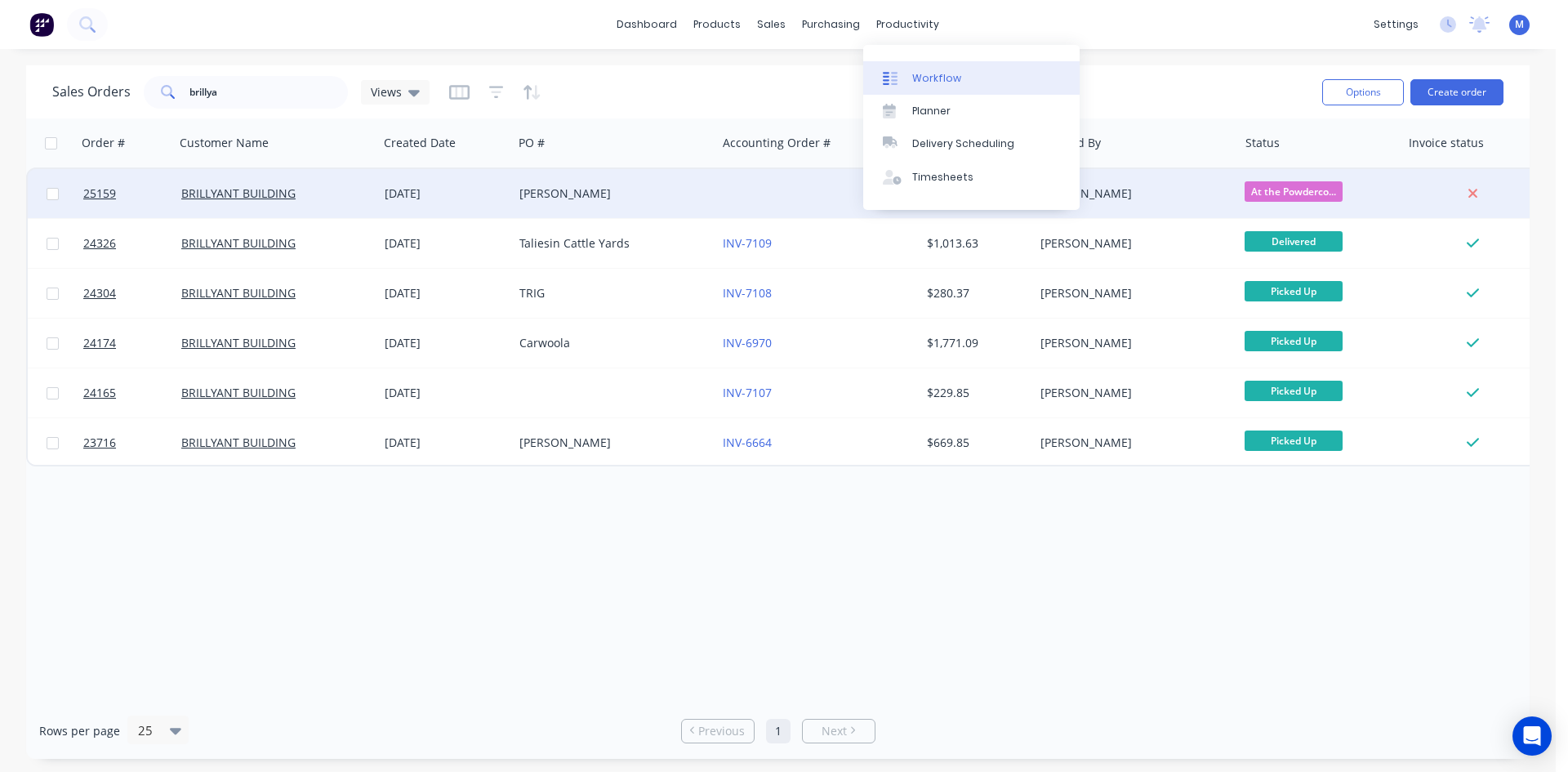
click at [943, 69] on link "Workflow" at bounding box center [971, 77] width 216 height 33
